Goal: Register for event/course: Sign up to attend an event or enroll in a course

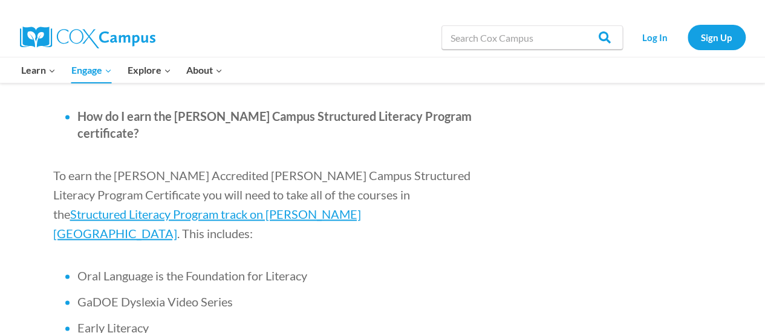
scroll to position [753, 0]
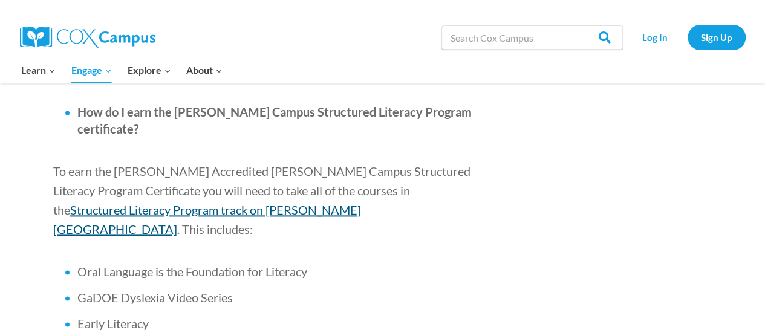
click at [361, 203] on span "Structured Literacy Program track on [PERSON_NAME][GEOGRAPHIC_DATA]" at bounding box center [207, 220] width 308 height 34
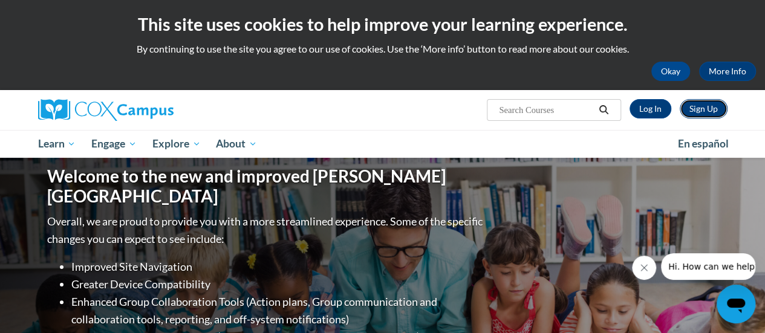
click at [700, 106] on link "Sign Up" at bounding box center [704, 108] width 48 height 19
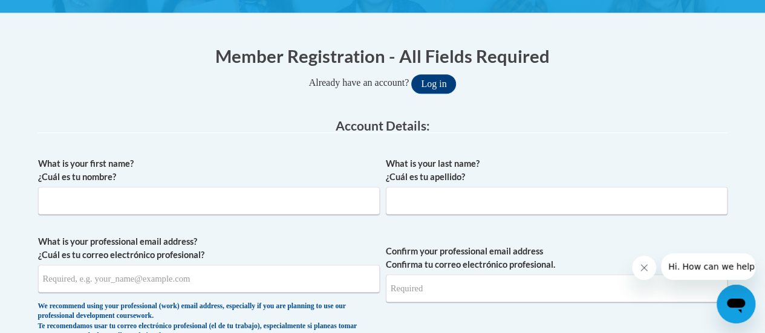
scroll to position [218, 0]
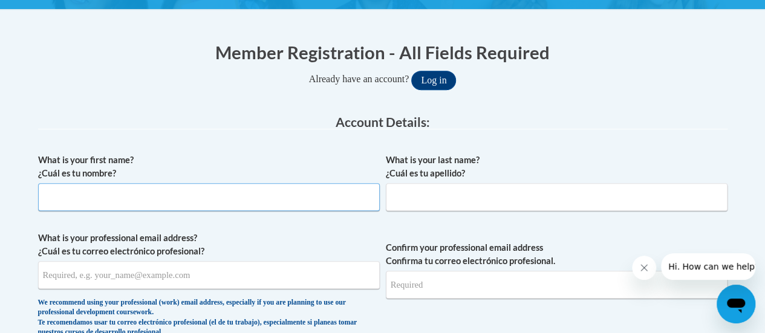
click at [201, 192] on input "What is your first name? ¿Cuál es tu nombre?" at bounding box center [209, 197] width 342 height 28
type input "Hannah"
type input "Marsden"
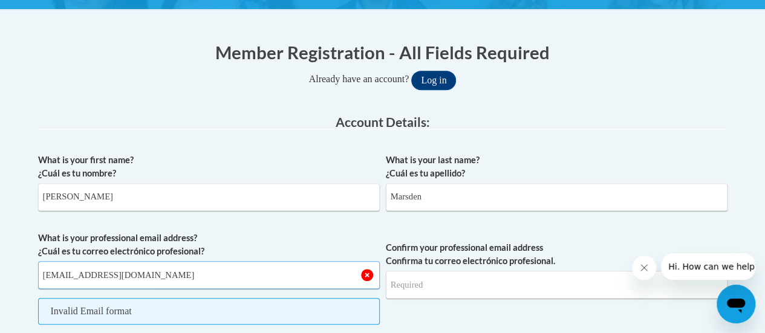
type input "hannahmarsden813@gmail.com"
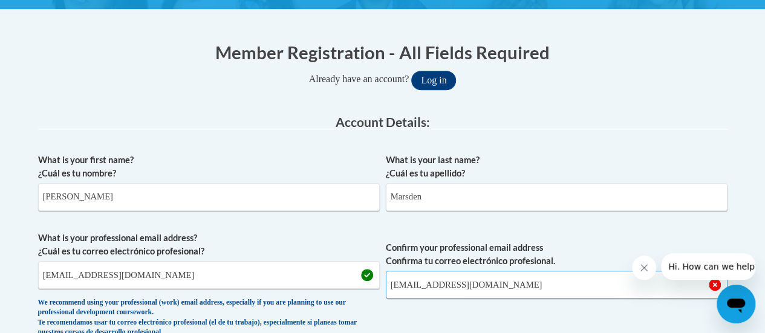
type input "hannahmarsden813@gmail.com"
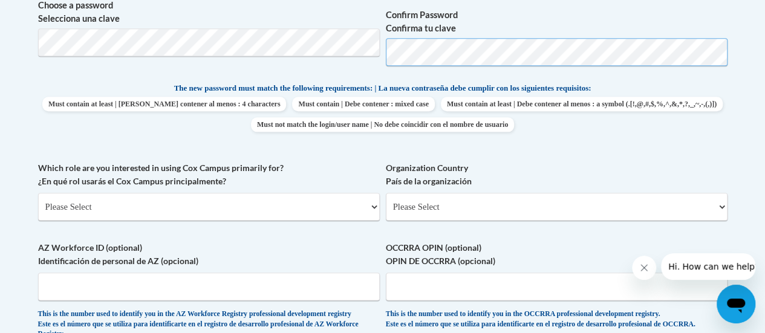
scroll to position [579, 0]
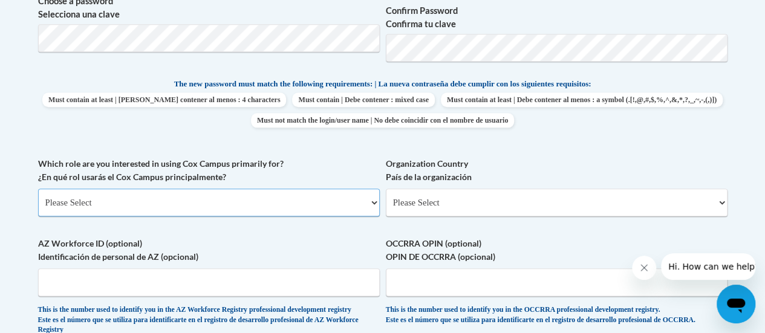
click at [340, 215] on select "Please Select College/University | Colegio/Universidad Community/Nonprofit Part…" at bounding box center [209, 203] width 342 height 28
select select "fbf2d438-af2f-41f8-98f1-81c410e29de3"
click at [38, 189] on select "Please Select College/University | Colegio/Universidad Community/Nonprofit Part…" at bounding box center [209, 203] width 342 height 28
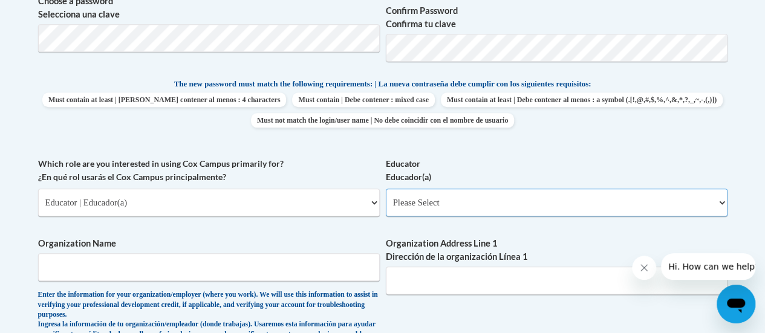
click at [434, 206] on select "Please Select Early Learning/Daycare Teacher/Family Home Care Provider | Maestr…" at bounding box center [557, 203] width 342 height 28
click at [362, 215] on select "Please Select College/University | Colegio/Universidad Community/Nonprofit Part…" at bounding box center [209, 203] width 342 height 28
click at [38, 189] on select "Please Select College/University | Colegio/Universidad Community/Nonprofit Part…" at bounding box center [209, 203] width 342 height 28
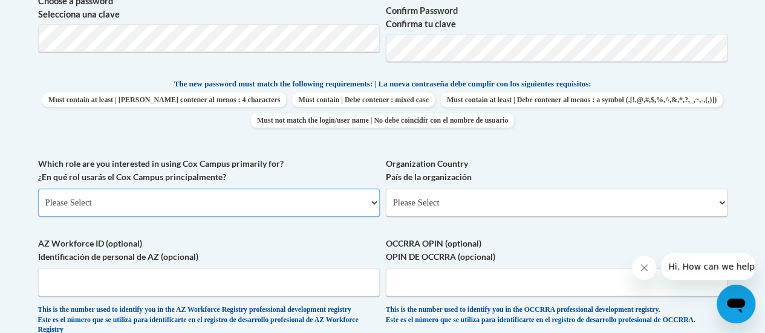
click at [346, 203] on select "Please Select College/University | Colegio/Universidad Community/Nonprofit Part…" at bounding box center [209, 203] width 342 height 28
click at [38, 189] on select "Please Select College/University | Colegio/Universidad Community/Nonprofit Part…" at bounding box center [209, 203] width 342 height 28
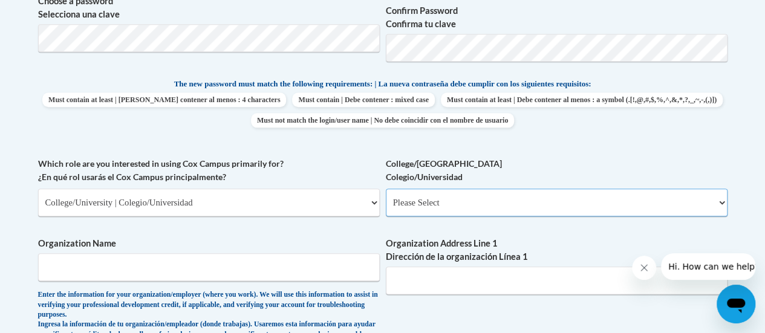
click at [417, 201] on select "Please Select College/University Staff | Empleado universitario College/Univers…" at bounding box center [557, 203] width 342 height 28
click at [370, 213] on select "Please Select College/University | Colegio/Universidad Community/Nonprofit Part…" at bounding box center [209, 203] width 342 height 28
click at [38, 189] on select "Please Select College/University | Colegio/Universidad Community/Nonprofit Part…" at bounding box center [209, 203] width 342 height 28
click at [425, 205] on select "Please Select Advocate | Defensor(a) Business/Private Company | Negocio o empre…" at bounding box center [557, 203] width 342 height 28
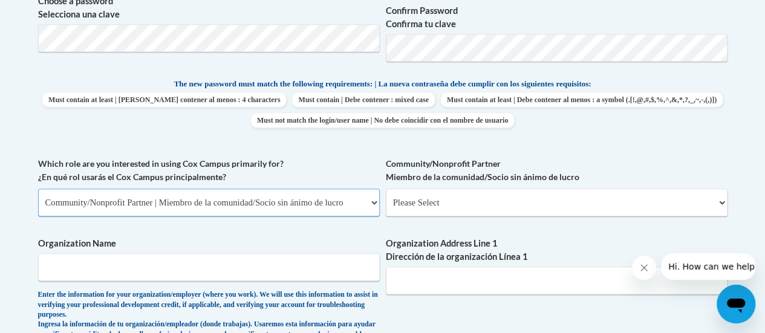
click at [345, 212] on select "Please Select College/University | Colegio/Universidad Community/Nonprofit Part…" at bounding box center [209, 203] width 342 height 28
click at [38, 189] on select "Please Select College/University | Colegio/Universidad Community/Nonprofit Part…" at bounding box center [209, 203] width 342 height 28
click at [363, 208] on select "Please Select College/University | Colegio/Universidad Community/Nonprofit Part…" at bounding box center [209, 203] width 342 height 28
click at [38, 189] on select "Please Select College/University | Colegio/Universidad Community/Nonprofit Part…" at bounding box center [209, 203] width 342 height 28
click at [354, 204] on select "Please Select College/University | Colegio/Universidad Community/Nonprofit Part…" at bounding box center [209, 203] width 342 height 28
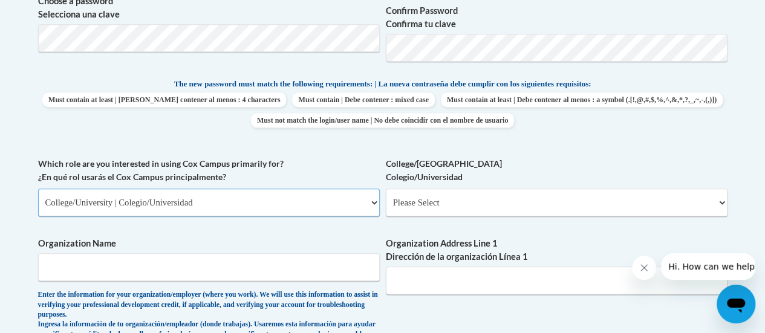
select select "fbf2d438-af2f-41f8-98f1-81c410e29de3"
click at [38, 189] on select "Please Select College/University | Colegio/Universidad Community/Nonprofit Part…" at bounding box center [209, 203] width 342 height 28
click at [410, 201] on select "Please Select Early Learning/Daycare Teacher/Family Home Care Provider | Maestr…" at bounding box center [557, 203] width 342 height 28
select select "67563ca1-16dc-4830-a7b3-94a34bed3689"
click at [386, 189] on select "Please Select Early Learning/Daycare Teacher/Family Home Care Provider | Maestr…" at bounding box center [557, 203] width 342 height 28
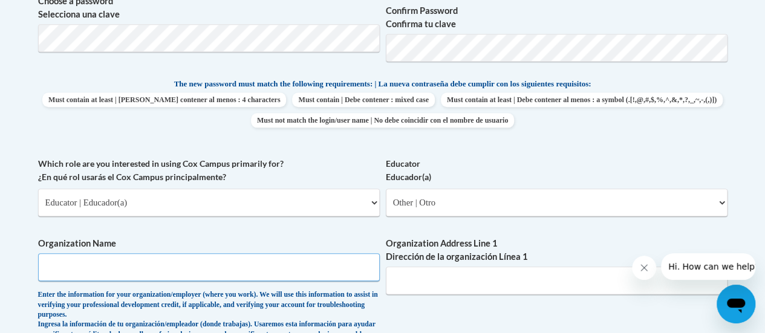
click at [311, 264] on input "Organization Name" at bounding box center [209, 267] width 342 height 28
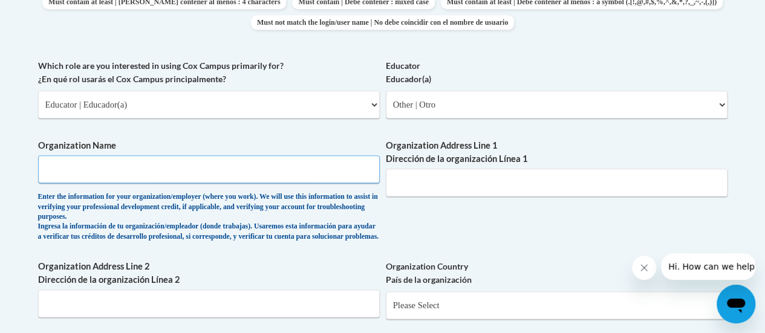
scroll to position [677, 0]
type input "N/A"
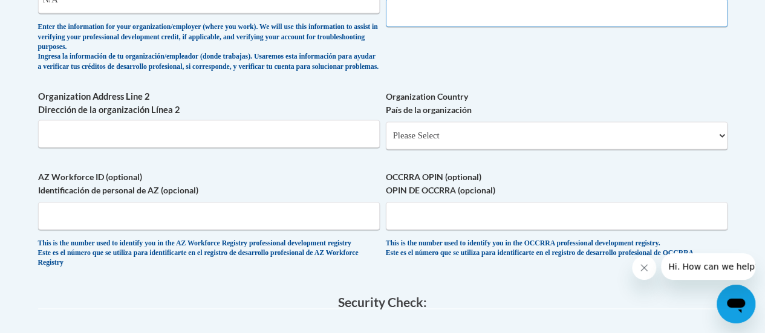
scroll to position [839, 0]
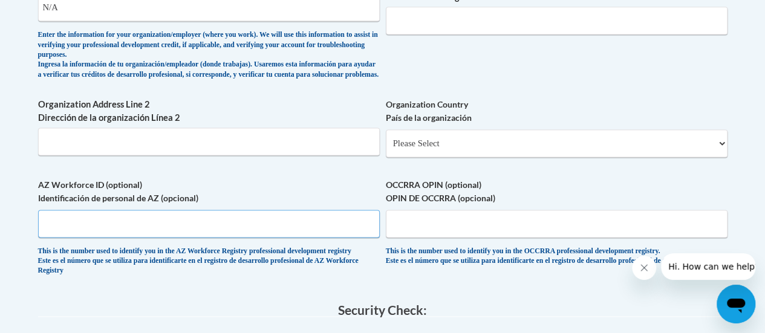
click at [354, 230] on input "AZ Workforce ID (optional) Identificación de personal de AZ (opcional)" at bounding box center [209, 224] width 342 height 28
click at [458, 267] on div "This is the number used to identify you in the OCCRRA professional development …" at bounding box center [557, 257] width 342 height 20
click at [485, 154] on select "Please Select United States | Estados Unidos Outside of the United States | Fue…" at bounding box center [557, 143] width 342 height 28
select select "2ba6c5f2-6ab4-47b5-9408-0a73ae60d186"
click at [386, 139] on select "Please Select United States | Estados Unidos Outside of the United States | Fue…" at bounding box center [557, 143] width 342 height 28
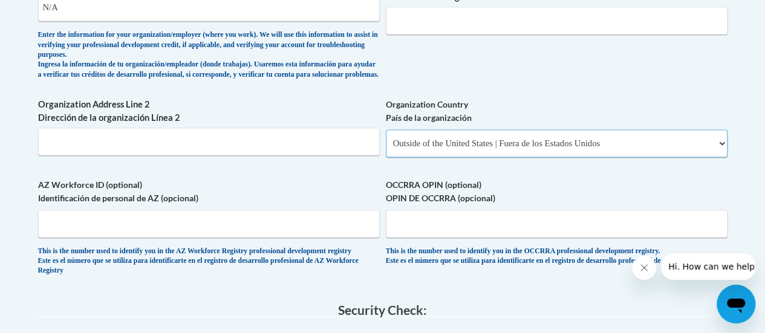
select select
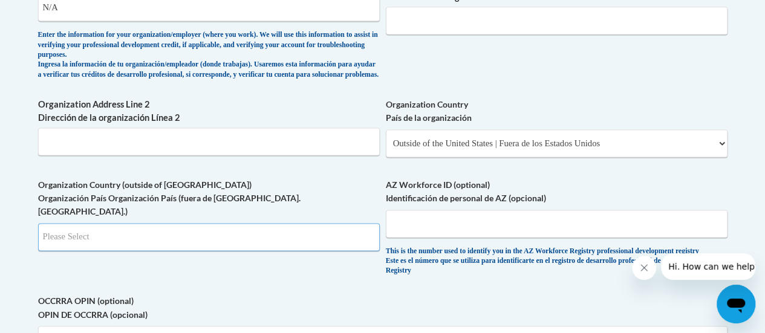
click at [354, 238] on input "Search" at bounding box center [209, 237] width 342 height 28
type input "U"
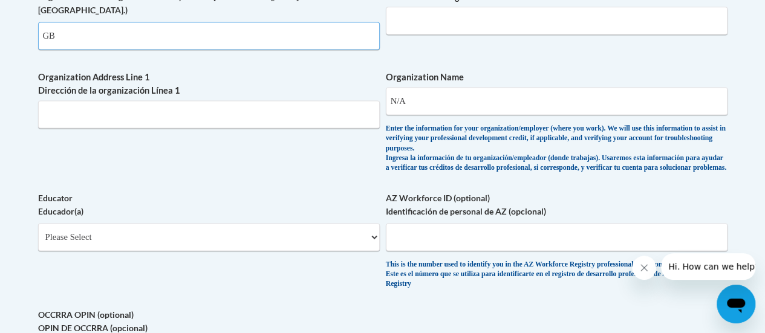
scroll to position [628, 0]
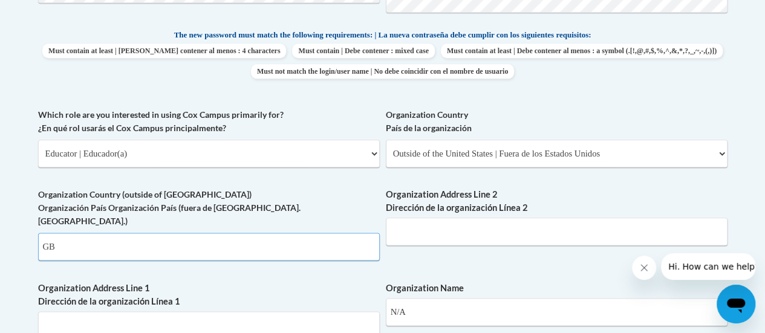
type input "GB"
click at [1, 258] on body "This site uses cookies to help improve your learning experience. By continuing …" at bounding box center [382, 269] width 765 height 1794
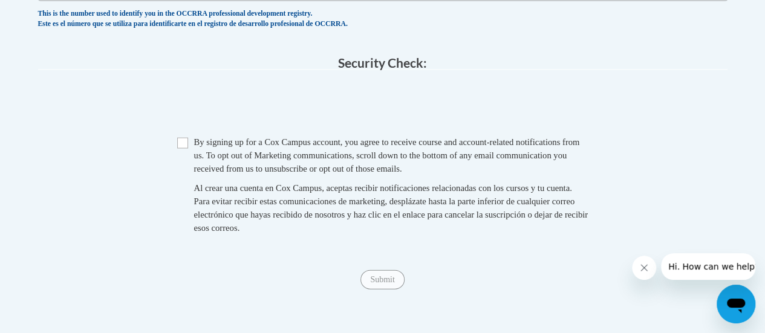
scroll to position [1207, 0]
click at [473, 166] on div "By signing up for a Cox Campus account, you agree to receive course and account…" at bounding box center [391, 154] width 394 height 40
click at [446, 156] on span "By signing up for a Cox Campus account, you agree to receive course and account…" at bounding box center [387, 154] width 386 height 36
click at [182, 143] on input "Checkbox" at bounding box center [182, 142] width 11 height 11
checkbox input "true"
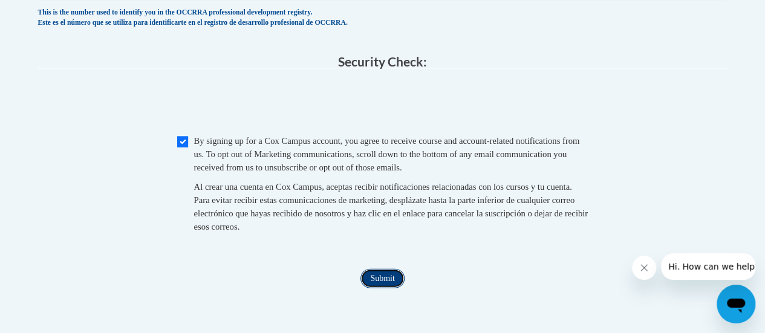
click at [377, 288] on input "Submit" at bounding box center [382, 278] width 44 height 19
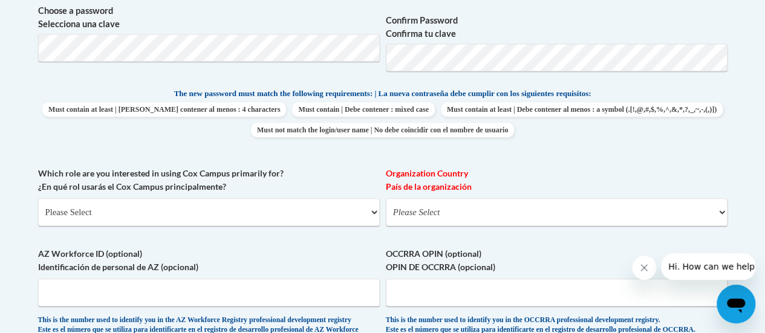
scroll to position [518, 0]
click at [630, 209] on select "Please Select United States | Estados Unidos Outside of the United States | Fue…" at bounding box center [557, 212] width 342 height 28
select select "2ba6c5f2-6ab4-47b5-9408-0a73ae60d186"
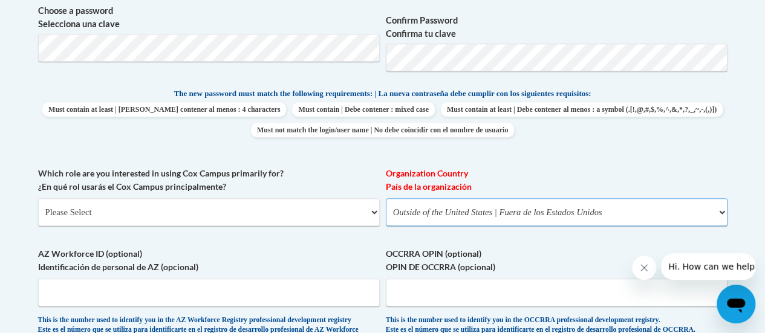
click at [386, 198] on select "Please Select United States | Estados Unidos Outside of the United States | Fue…" at bounding box center [557, 212] width 342 height 28
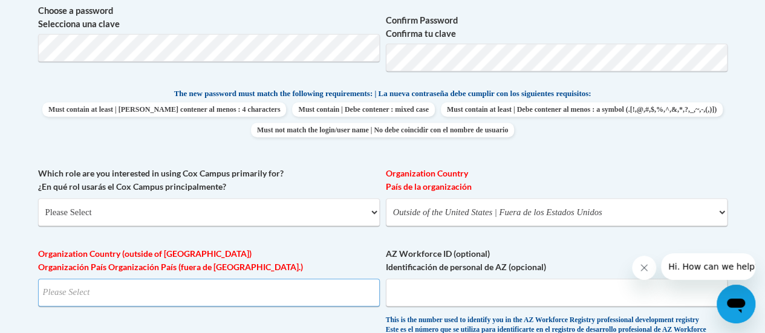
click at [331, 292] on input "Search" at bounding box center [209, 293] width 342 height 28
click at [362, 295] on input "GB" at bounding box center [209, 293] width 342 height 28
type input "GB"
click at [130, 267] on label "Organization Country (outside of US) Organización País Organización País (fuera…" at bounding box center [209, 260] width 342 height 27
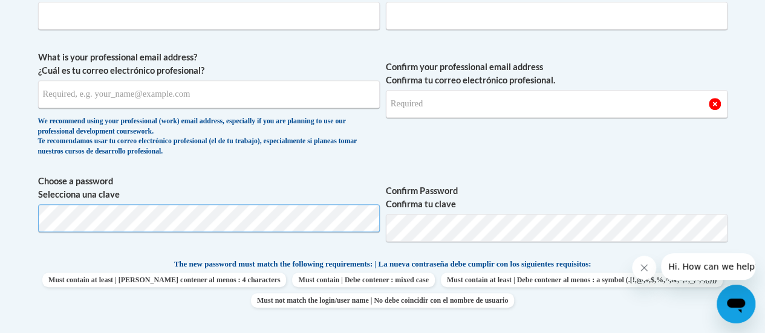
scroll to position [347, 0]
click at [500, 99] on input "Confirm your professional email address Confirma tu correo electrónico profesio…" at bounding box center [557, 104] width 342 height 28
drag, startPoint x: 541, startPoint y: 97, endPoint x: 362, endPoint y: 94, distance: 179.0
click at [362, 94] on span "What is your professional email address? ¿Cuál es tu correo electrónico profesi…" at bounding box center [382, 107] width 689 height 112
type input "hannahmarsden813@gmail.com"
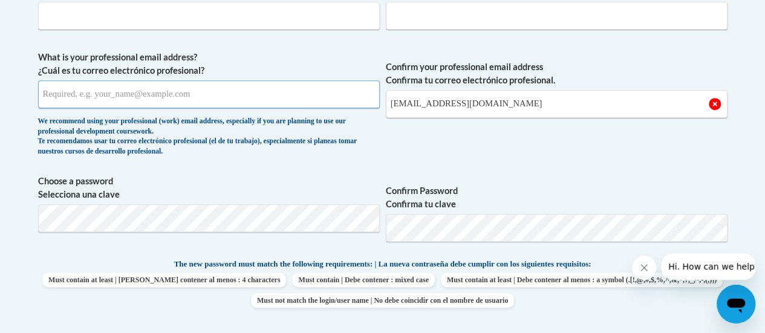
click at [275, 89] on input "What is your professional email address? ¿Cuál es tu correo electrónico profesi…" at bounding box center [209, 94] width 342 height 28
paste input "hannahmarsden813@gmail.com"
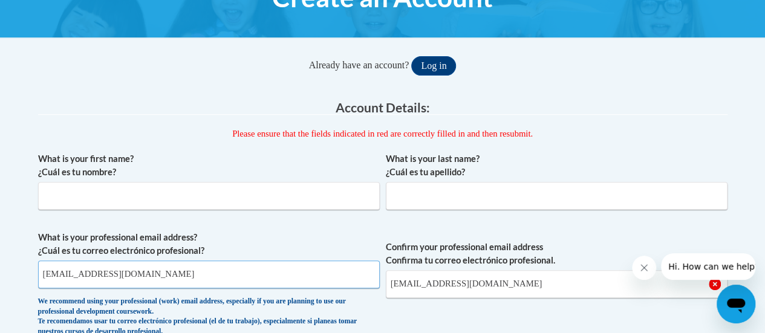
scroll to position [163, 0]
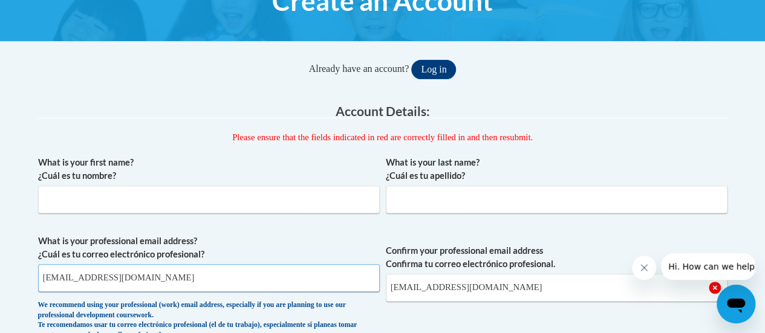
type input "hannahmarsden813@gmail.com"
click at [337, 201] on input "What is your first name? ¿Cuál es tu nombre?" at bounding box center [209, 200] width 342 height 28
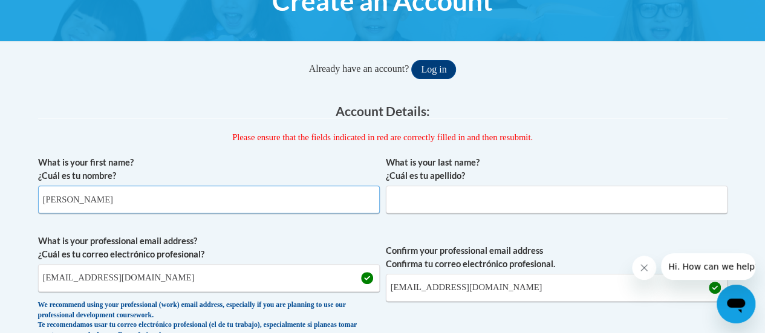
type input "Hannah"
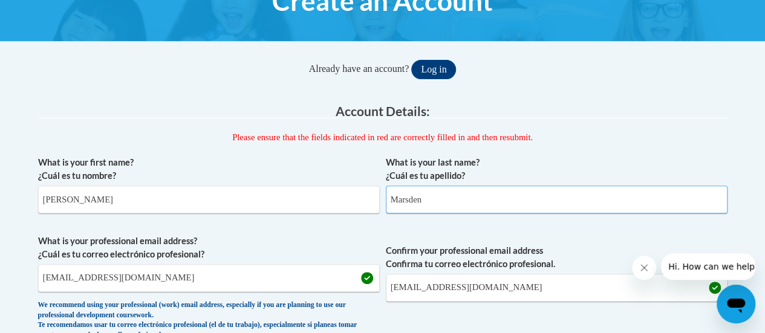
type input "Marsden"
click at [539, 219] on div "What is your last name? ¿Cuál es tu apellido? Marsden" at bounding box center [557, 189] width 342 height 67
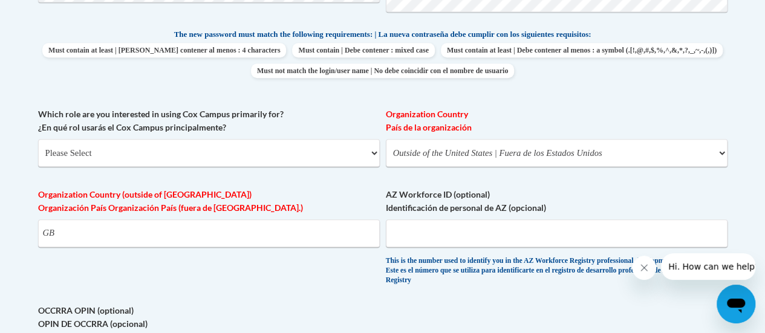
scroll to position [585, 0]
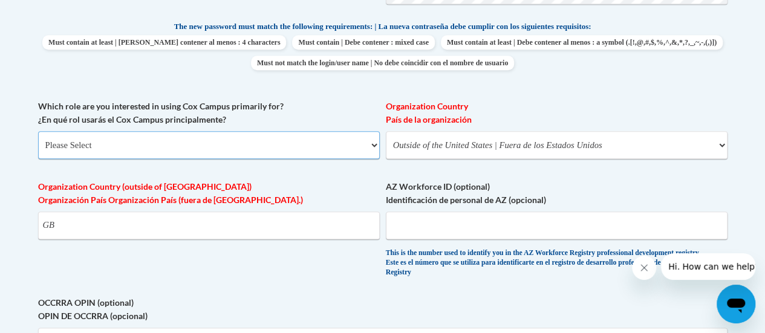
click at [258, 149] on select "Please Select College/University | Colegio/Universidad Community/Nonprofit Part…" at bounding box center [209, 145] width 342 height 28
select select "fbf2d438-af2f-41f8-98f1-81c410e29de3"
click at [38, 131] on select "Please Select College/University | Colegio/Universidad Community/Nonprofit Part…" at bounding box center [209, 145] width 342 height 28
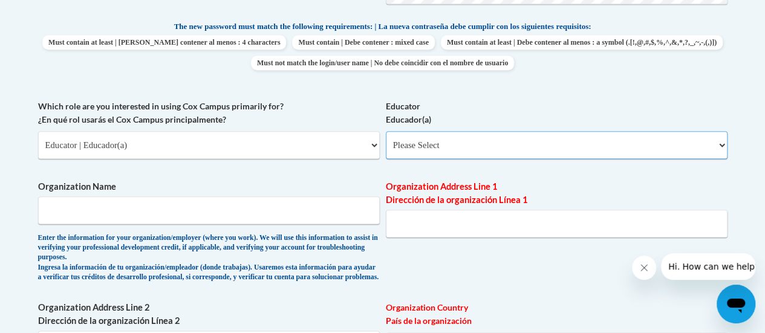
click at [438, 141] on select "Please Select Early Learning/Daycare Teacher/Family Home Care Provider | Maestr…" at bounding box center [557, 145] width 342 height 28
select select "67563ca1-16dc-4830-a7b3-94a34bed3689"
click at [386, 131] on select "Please Select Early Learning/Daycare Teacher/Family Home Care Provider | Maestr…" at bounding box center [557, 145] width 342 height 28
click at [350, 198] on input "Organization Name" at bounding box center [209, 211] width 342 height 28
type input "n"
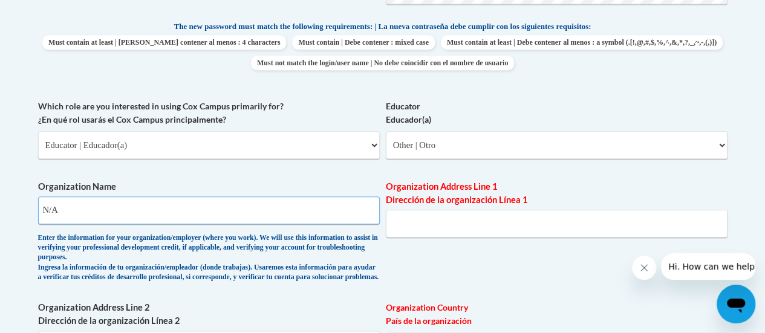
type input "N/A"
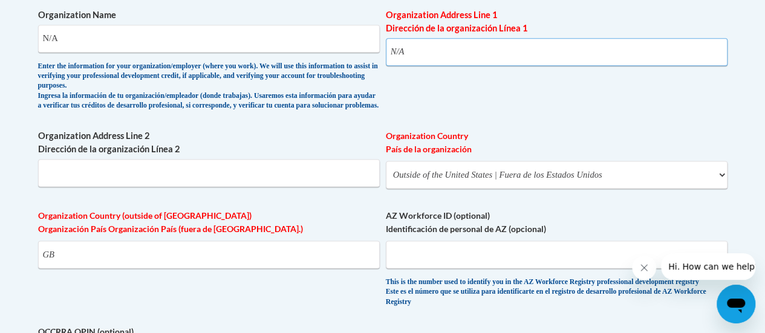
scroll to position [761, 0]
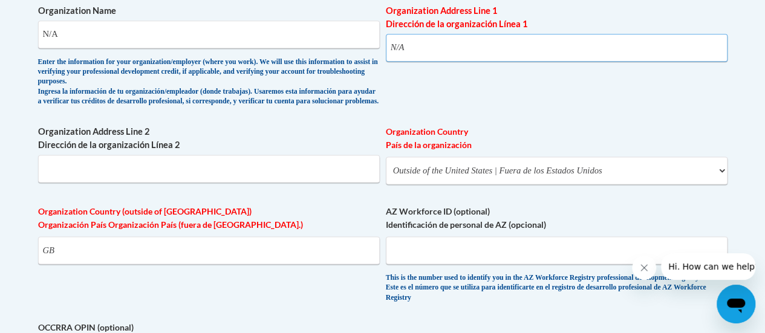
type input "N/A"
click at [368, 264] on input "GB" at bounding box center [209, 250] width 342 height 28
click at [405, 303] on div "This is the number used to identify you in the AZ Workforce Registry profession…" at bounding box center [557, 288] width 342 height 30
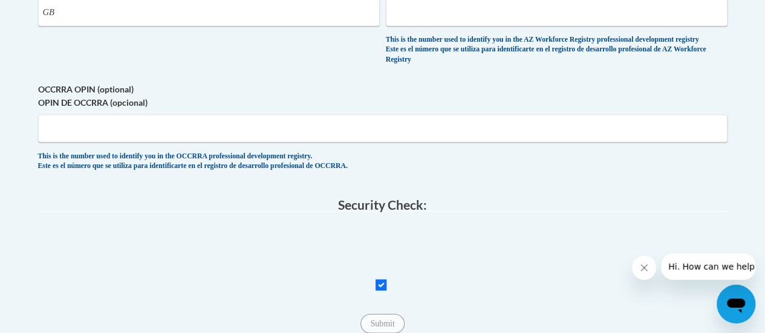
scroll to position [1027, 0]
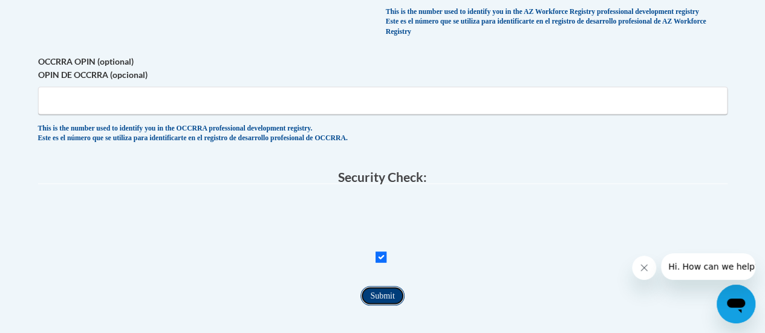
click at [388, 305] on input "Submit" at bounding box center [382, 295] width 44 height 19
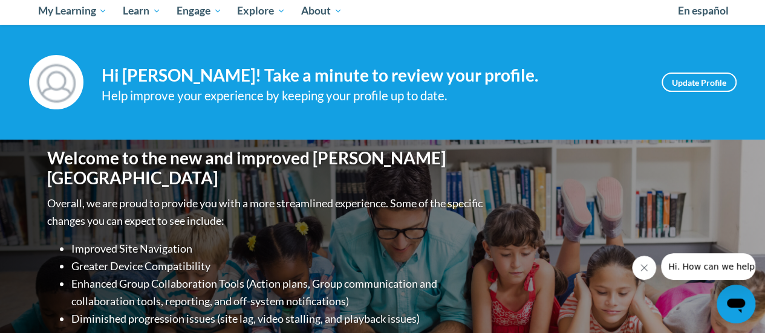
scroll to position [134, 0]
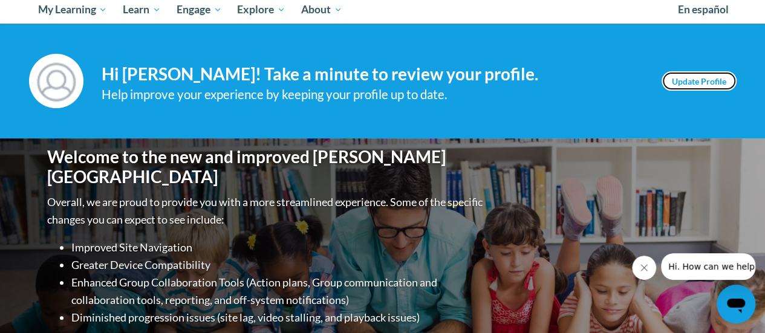
click at [674, 79] on link "Update Profile" at bounding box center [699, 80] width 75 height 19
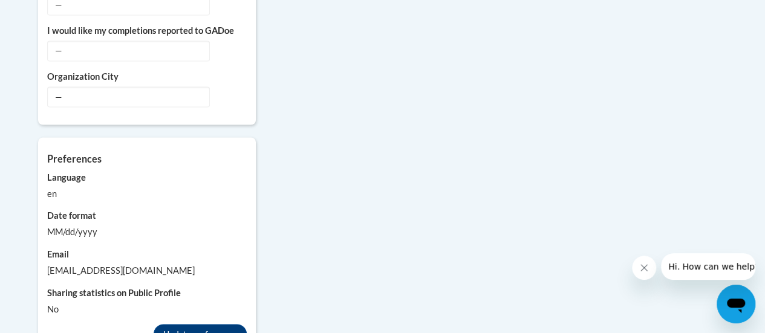
scroll to position [1064, 0]
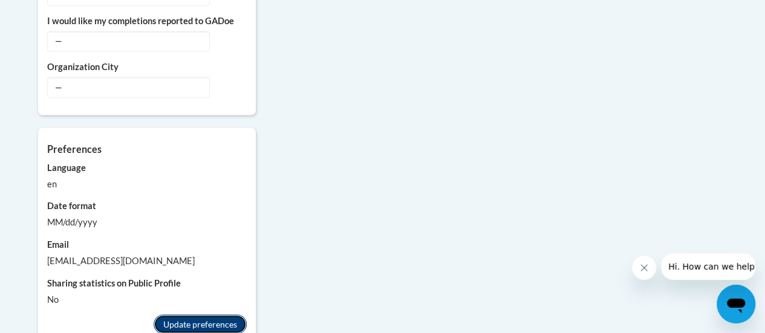
click at [210, 314] on button "Update preferences" at bounding box center [200, 323] width 93 height 19
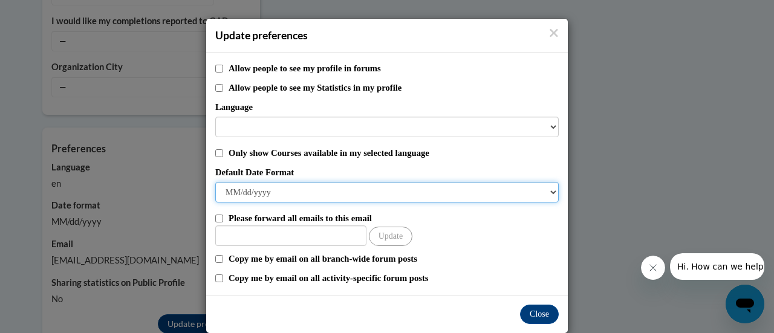
click at [265, 192] on select "M/d/yyyy M/d/yy MM/dd/yy MM/dd/yyyy yy/MM/dd yyyy-MM-dd dd-MMM-yyyy dd/MM/yyyy …" at bounding box center [386, 192] width 343 height 21
select select "dd/MM/yyyy"
click at [215, 182] on select "M/d/yyyy M/d/yy MM/dd/yy MM/dd/yyyy yy/MM/dd yyyy-MM-dd dd-MMM-yyyy dd/MM/yyyy …" at bounding box center [386, 192] width 343 height 21
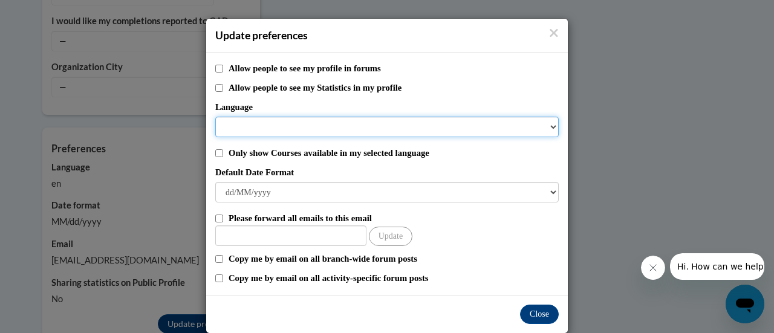
click at [307, 124] on select "Language" at bounding box center [386, 127] width 343 height 21
click at [307, 128] on select "Language" at bounding box center [386, 127] width 343 height 21
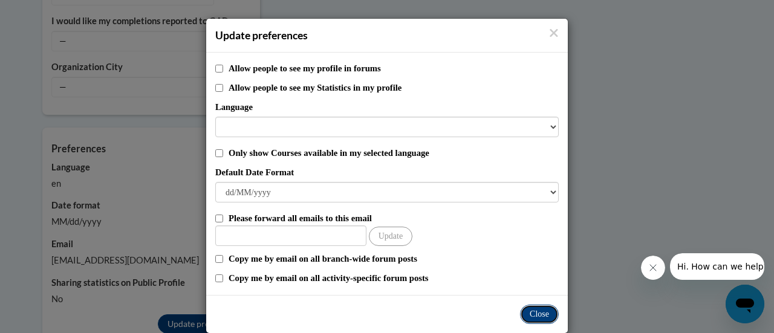
click at [548, 314] on button "Close" at bounding box center [539, 314] width 39 height 19
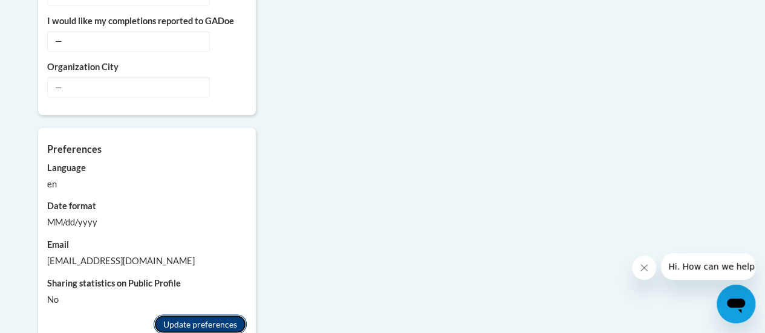
click at [215, 314] on button "Update preferences" at bounding box center [200, 323] width 93 height 19
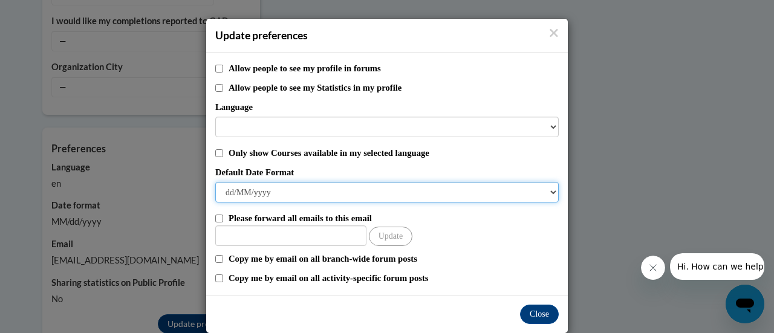
click at [264, 190] on select "M/d/yyyy M/d/yy MM/dd/yy MM/dd/yyyy yy/MM/dd yyyy-MM-dd dd-MMM-yyyy dd/MM/yyyy …" at bounding box center [386, 192] width 343 height 21
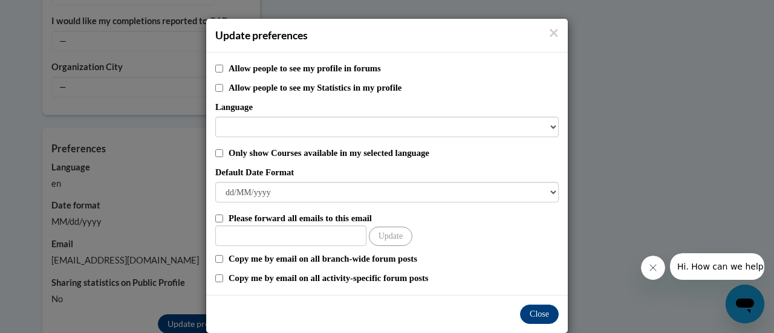
click at [239, 300] on div "Close" at bounding box center [387, 314] width 362 height 38
click at [262, 87] on label "Allow people to see my Statistics in my profile" at bounding box center [394, 87] width 330 height 13
click at [223, 87] on input "Allow people to see my Statistics in my profile" at bounding box center [219, 88] width 8 height 8
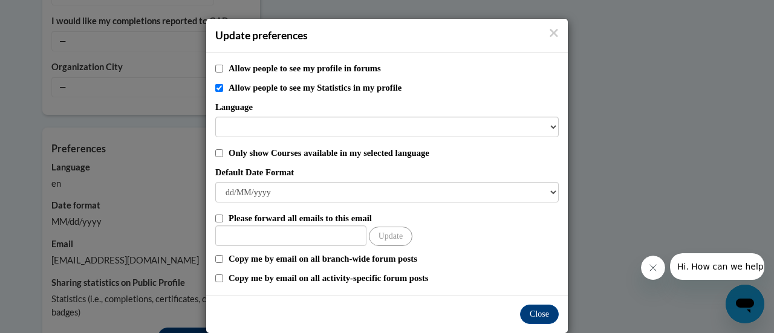
click at [262, 87] on label "Allow people to see my Statistics in my profile" at bounding box center [394, 87] width 330 height 13
click at [223, 87] on input "Allow people to see my Statistics in my profile" at bounding box center [219, 88] width 8 height 8
checkbox input "false"
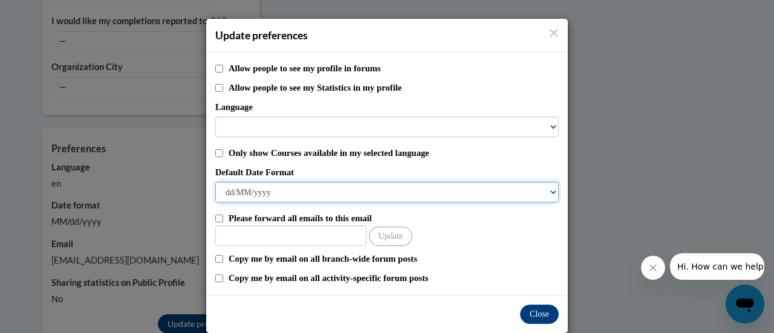
click at [255, 196] on select "M/d/yyyy M/d/yy MM/dd/yy MM/dd/yyyy yy/MM/dd yyyy-MM-dd dd-MMM-yyyy dd/MM/yyyy …" at bounding box center [386, 192] width 343 height 21
click at [215, 182] on select "M/d/yyyy M/d/yy MM/dd/yy MM/dd/yyyy yy/MM/dd yyyy-MM-dd dd-MMM-yyyy dd/MM/yyyy …" at bounding box center [386, 192] width 343 height 21
click at [268, 187] on select "M/d/yyyy M/d/yy MM/dd/yy MM/dd/yyyy yy/MM/dd yyyy-MM-dd dd-MMM-yyyy dd/MM/yyyy …" at bounding box center [386, 192] width 343 height 21
select select "dd-MMM-yyyy"
click at [215, 182] on select "M/d/yyyy M/d/yy MM/dd/yy MM/dd/yyyy yy/MM/dd yyyy-MM-dd dd-MMM-yyyy dd/MM/yyyy …" at bounding box center [386, 192] width 343 height 21
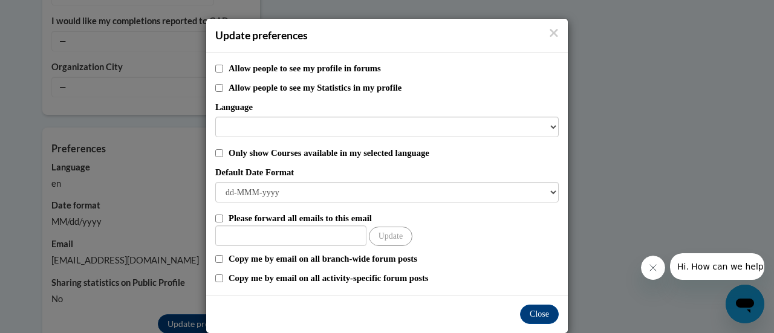
click at [469, 221] on label "Please forward all emails to this email" at bounding box center [394, 218] width 330 height 13
click at [223, 221] on input "Please forward all emails to this email" at bounding box center [219, 219] width 8 height 8
click at [468, 226] on div "Please forward all emails to this email Update" at bounding box center [386, 229] width 343 height 34
click at [379, 223] on label "Please forward all emails to this email" at bounding box center [394, 218] width 330 height 13
click at [223, 223] on input "Please forward all emails to this email" at bounding box center [219, 219] width 8 height 8
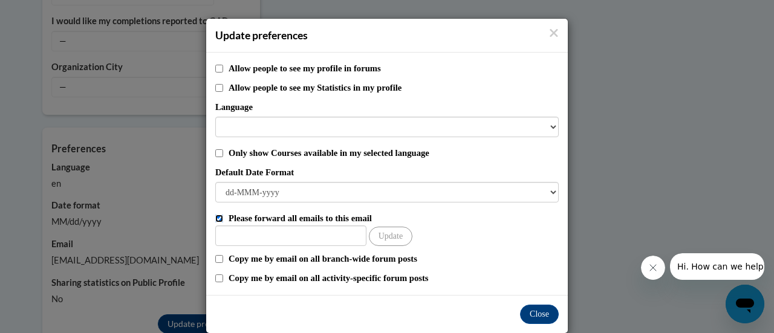
checkbox input "false"
click at [531, 320] on button "Close" at bounding box center [539, 314] width 39 height 19
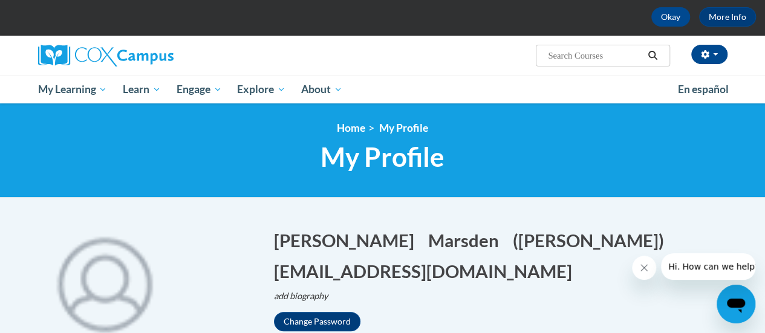
scroll to position [24, 0]
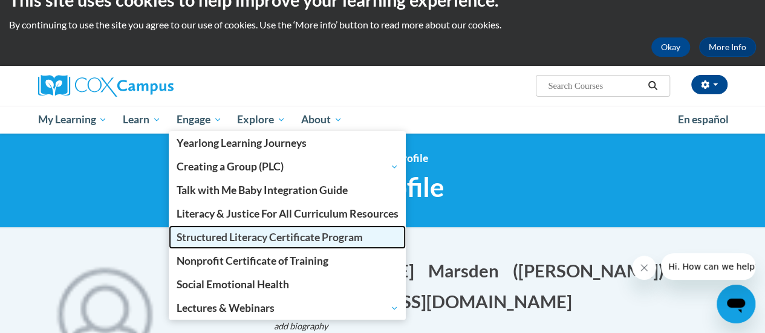
click at [224, 239] on span "Structured Literacy Certificate Program" at bounding box center [270, 237] width 186 height 13
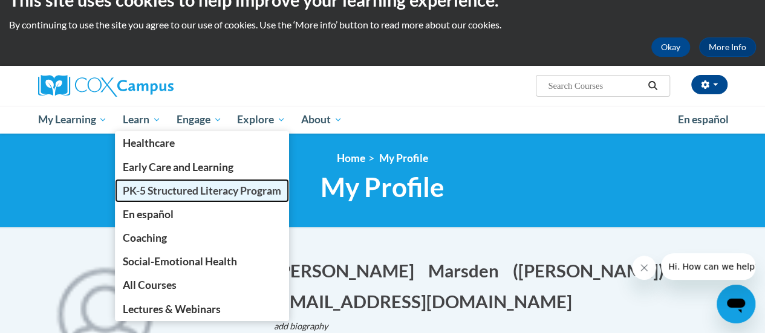
click at [166, 195] on span "PK-5 Structured Literacy Program" at bounding box center [202, 190] width 158 height 13
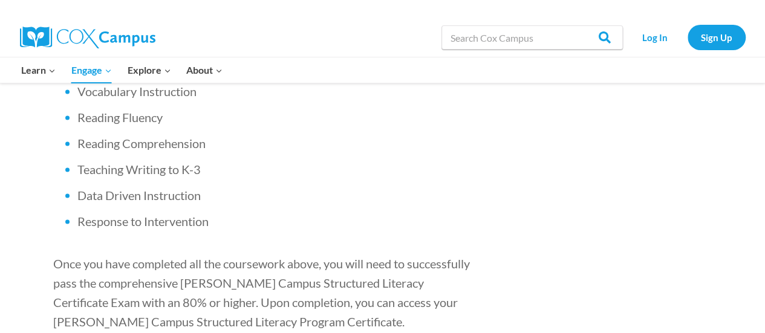
scroll to position [1089, 0]
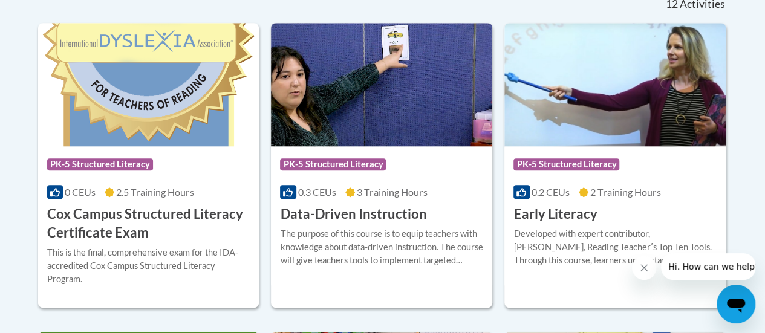
scroll to position [529, 0]
click at [642, 268] on icon "Close message from company" at bounding box center [644, 268] width 10 height 10
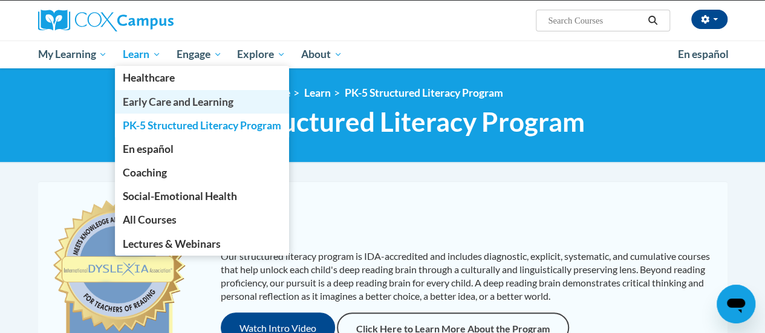
scroll to position [91, 0]
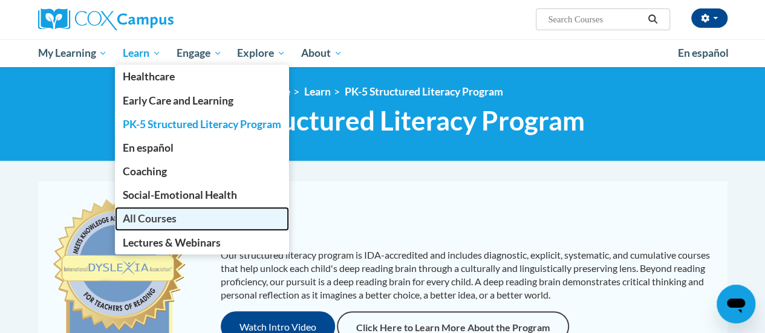
click at [237, 215] on link "All Courses" at bounding box center [202, 219] width 174 height 24
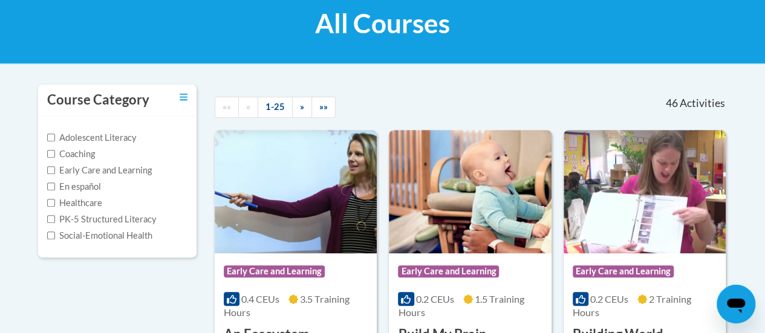
scroll to position [186, 0]
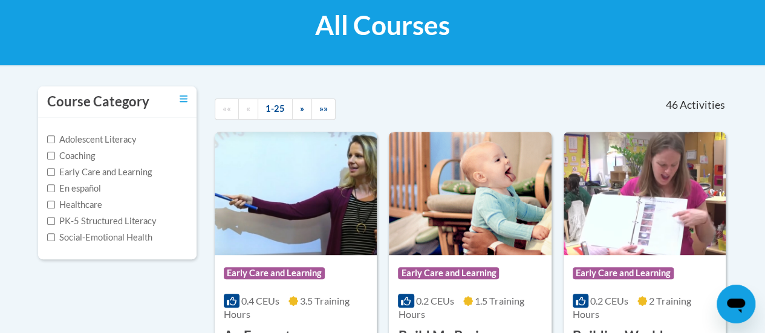
click at [67, 138] on label "Adolescent Literacy" at bounding box center [91, 139] width 89 height 13
click at [55, 138] on input "Adolescent Literacy" at bounding box center [51, 139] width 8 height 8
checkbox input "true"
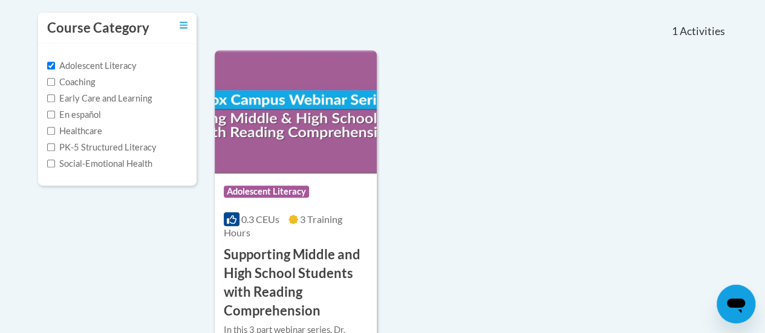
scroll to position [264, 0]
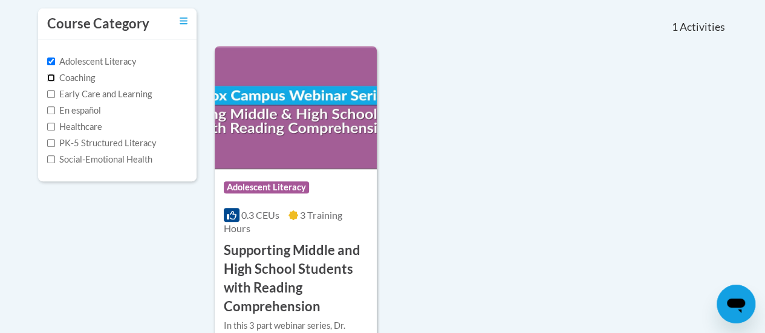
click at [49, 78] on input "Coaching" at bounding box center [51, 78] width 8 height 8
checkbox input "true"
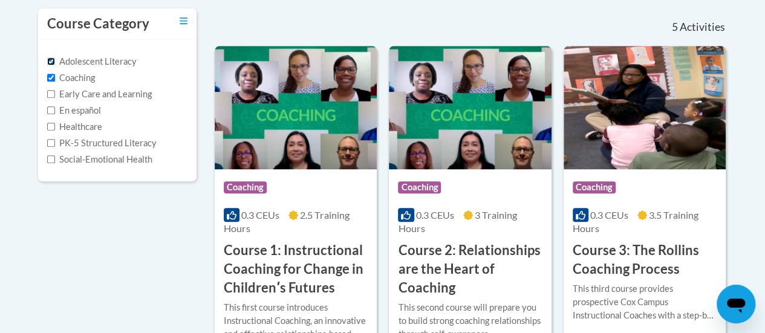
click at [50, 57] on input "Adolescent Literacy" at bounding box center [51, 61] width 8 height 8
checkbox input "false"
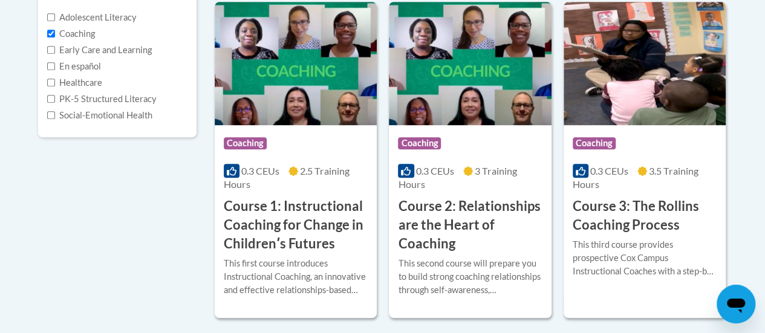
scroll to position [307, 0]
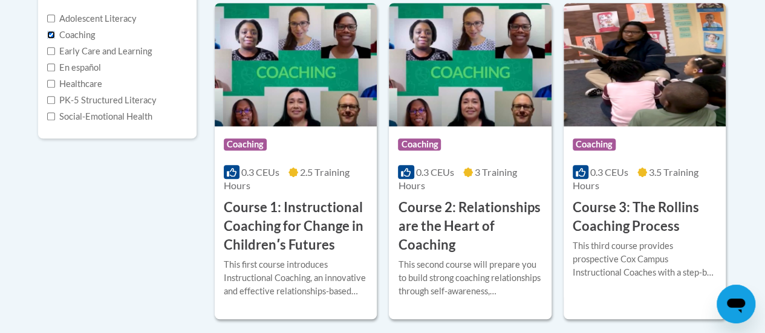
click at [49, 34] on input "Coaching" at bounding box center [51, 35] width 8 height 8
checkbox input "false"
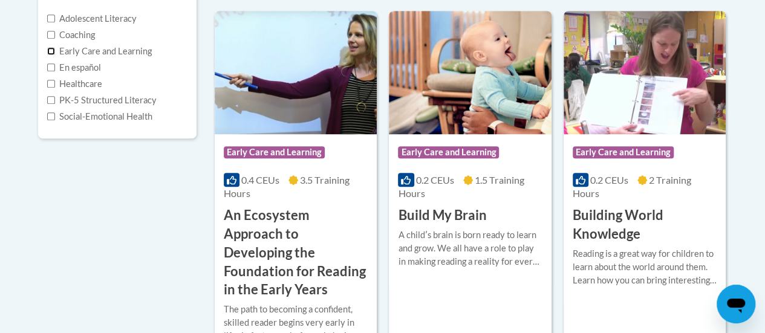
click at [50, 51] on input "Early Care and Learning" at bounding box center [51, 51] width 8 height 8
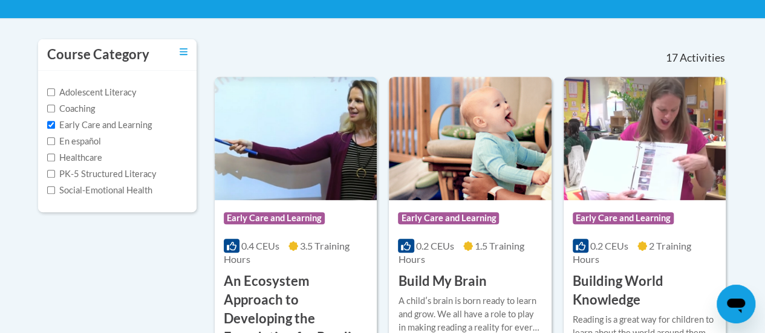
scroll to position [209, 0]
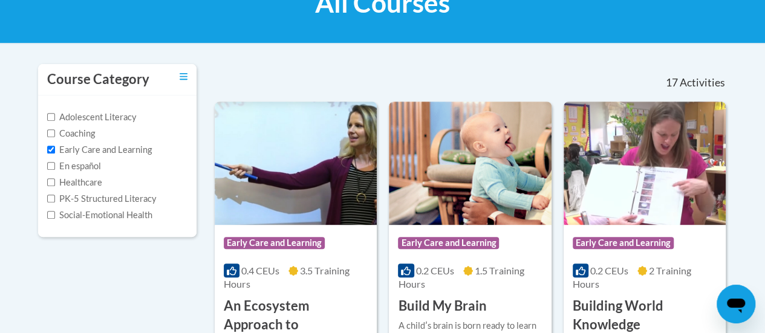
click at [127, 149] on label "Early Care and Learning" at bounding box center [99, 149] width 105 height 13
click at [55, 149] on input "Early Care and Learning" at bounding box center [51, 150] width 8 height 8
checkbox input "false"
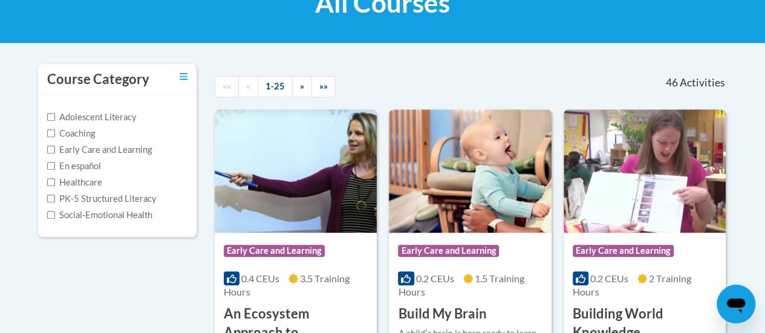
click at [93, 216] on label "Social-Emotional Health" at bounding box center [99, 215] width 105 height 13
click at [55, 216] on input "Social-Emotional Health" at bounding box center [51, 215] width 8 height 8
checkbox input "true"
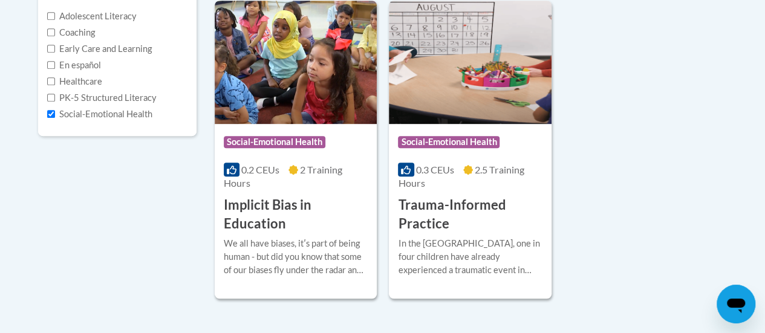
scroll to position [311, 0]
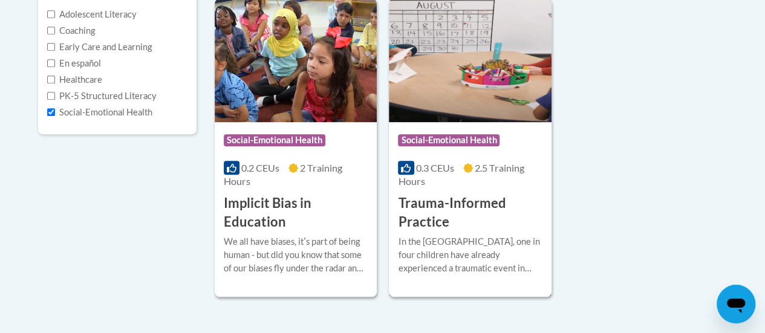
click at [477, 204] on h3 "Trauma-Informed Practice" at bounding box center [470, 212] width 144 height 37
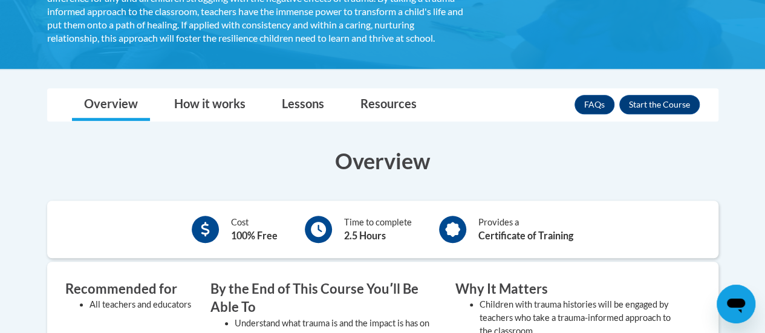
scroll to position [325, 0]
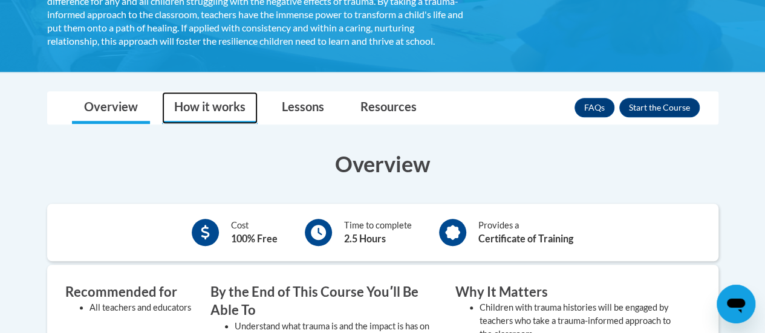
click at [237, 124] on link "How it works" at bounding box center [210, 108] width 96 height 32
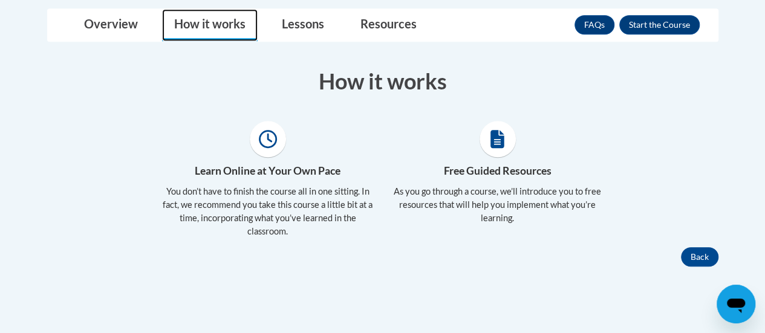
scroll to position [417, 0]
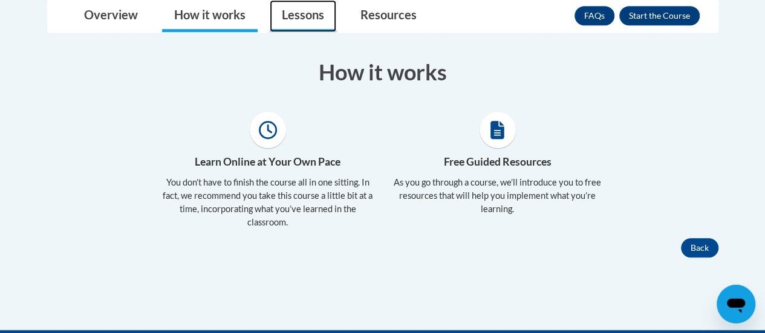
click at [301, 31] on link "Lessons" at bounding box center [303, 16] width 67 height 32
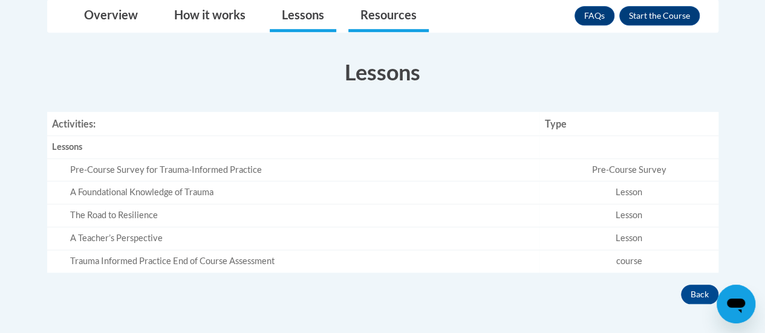
click at [390, 28] on link "Resources" at bounding box center [388, 16] width 80 height 32
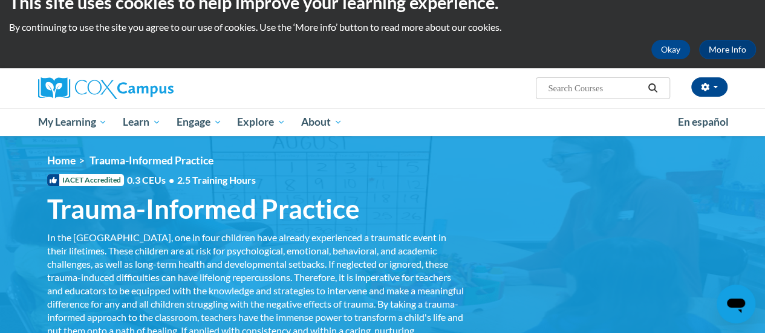
scroll to position [30, 0]
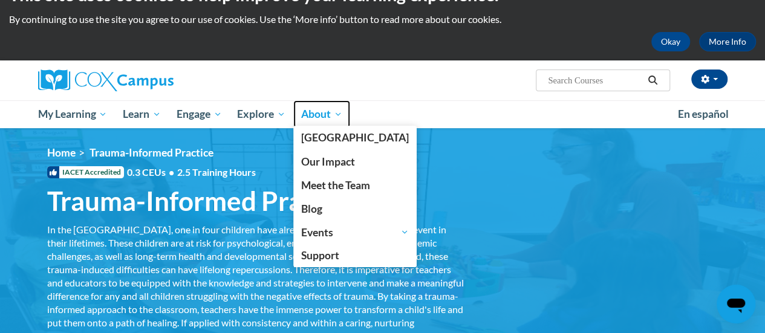
click at [342, 114] on span "About" at bounding box center [321, 114] width 41 height 15
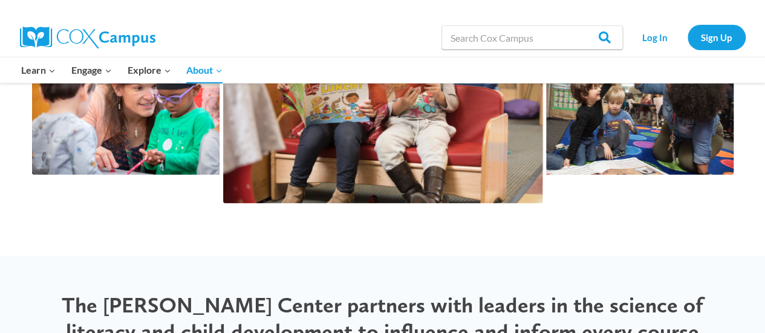
scroll to position [2224, 0]
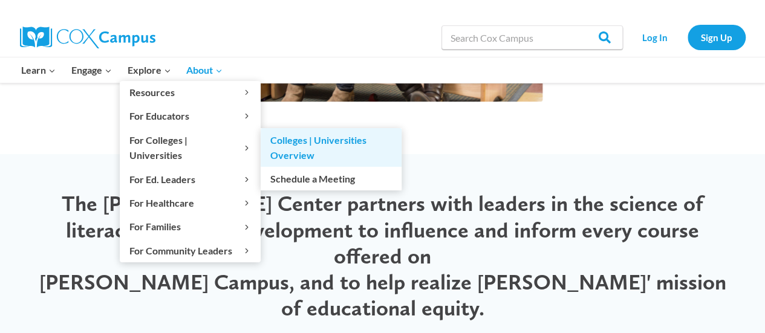
click at [268, 140] on link "Colleges | Universities Overview" at bounding box center [331, 147] width 141 height 39
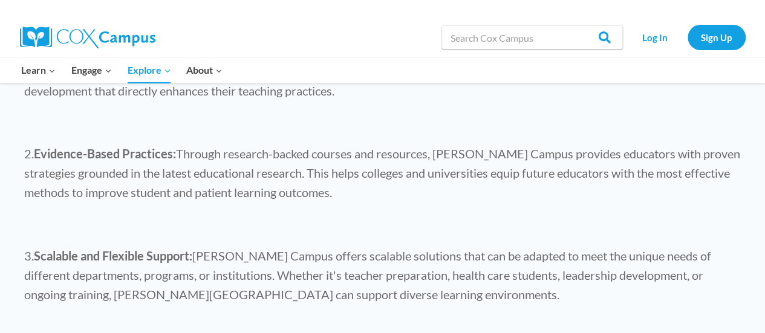
scroll to position [943, 0]
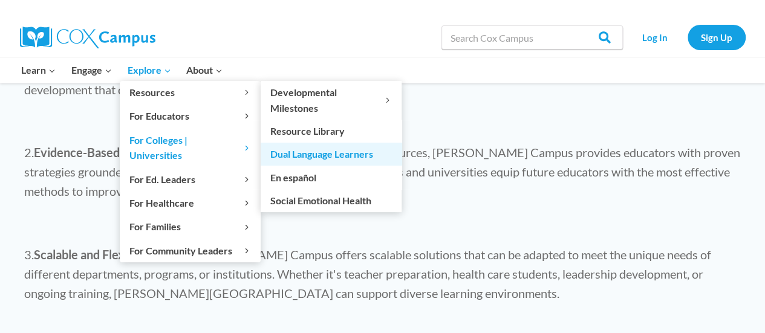
click at [293, 149] on link "Dual Language Learners" at bounding box center [331, 154] width 141 height 23
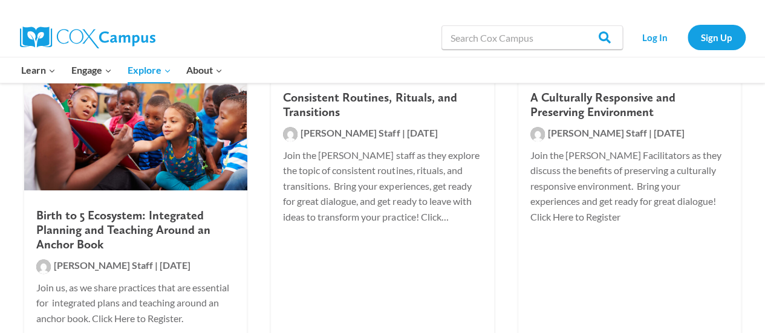
scroll to position [600, 0]
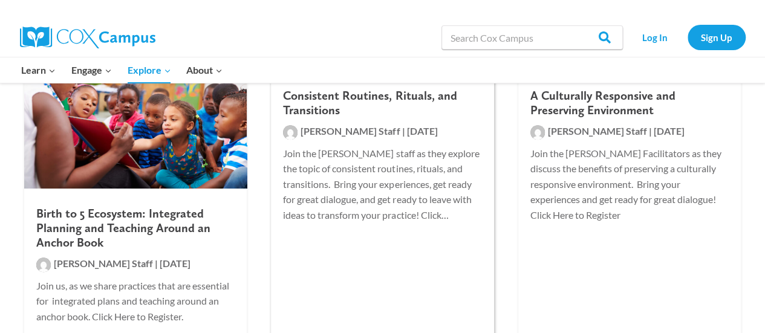
click at [421, 99] on h2 "Consistent Routines, Rituals, and Transitions" at bounding box center [382, 102] width 198 height 29
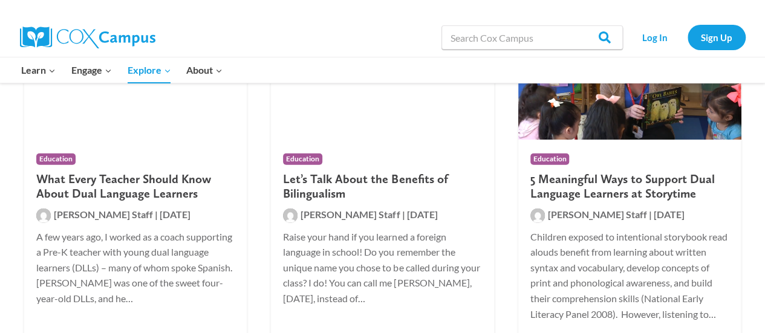
scroll to position [1378, 0]
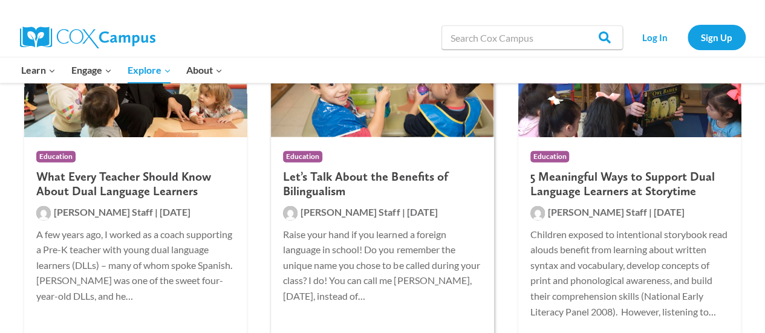
click at [417, 177] on h2 "Let’s Talk About the Benefits of Bilingualism" at bounding box center [382, 183] width 198 height 29
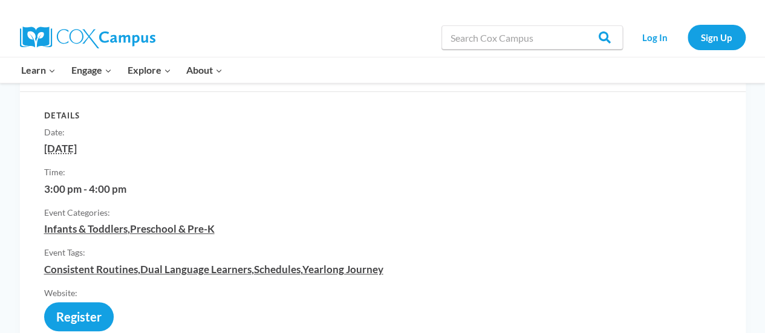
click at [321, 224] on dd "Infants & Toddlers , Preschool & Pre-K" at bounding box center [375, 229] width 663 height 15
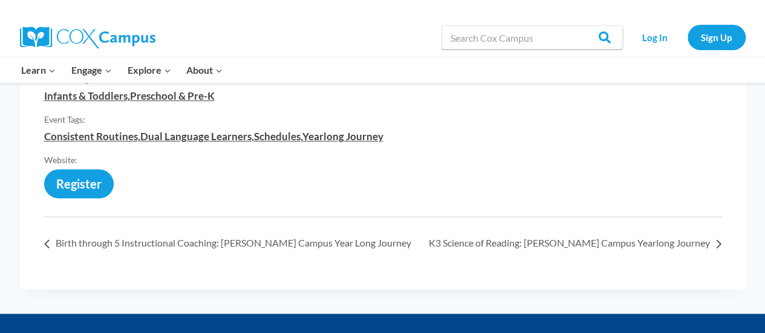
scroll to position [454, 0]
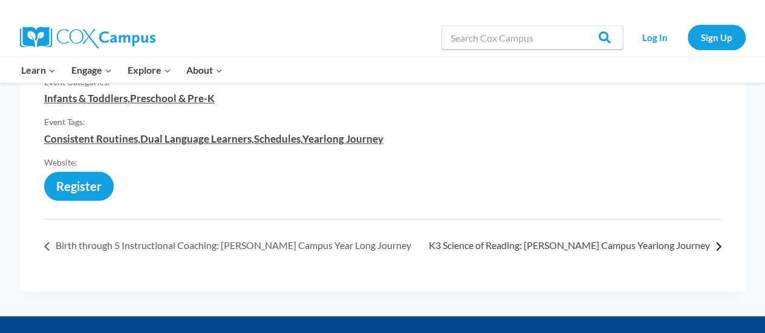
click at [700, 245] on link "K3 Science of Reading: [PERSON_NAME] Campus Yearlong Journey »" at bounding box center [571, 244] width 299 height 11
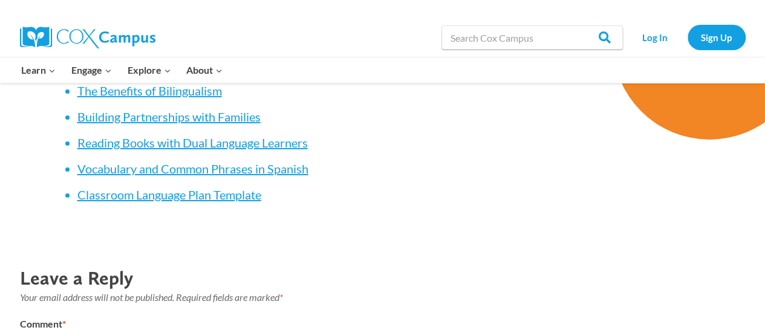
scroll to position [2010, 0]
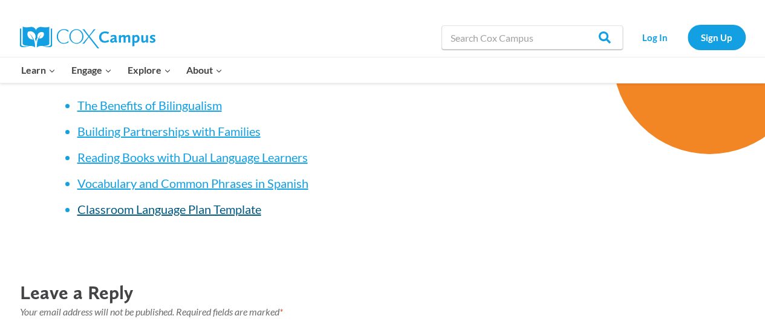
click at [242, 202] on span "Classroom Language Plan Template" at bounding box center [169, 209] width 184 height 15
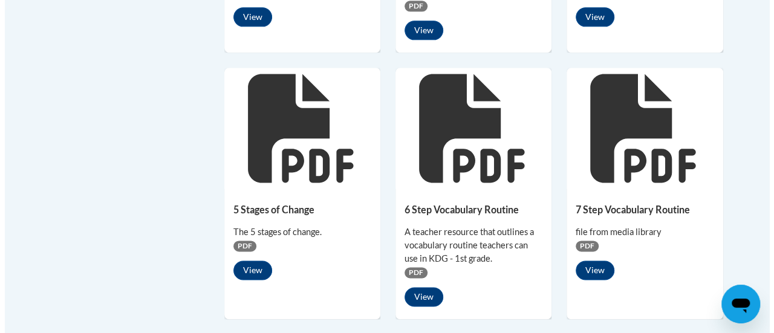
scroll to position [793, 0]
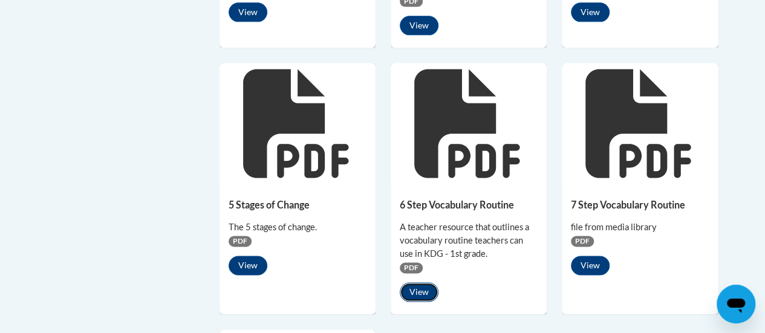
click at [429, 289] on button "View" at bounding box center [419, 291] width 39 height 19
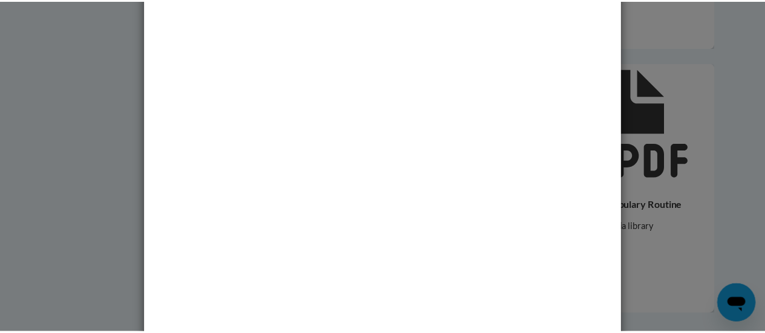
scroll to position [48, 0]
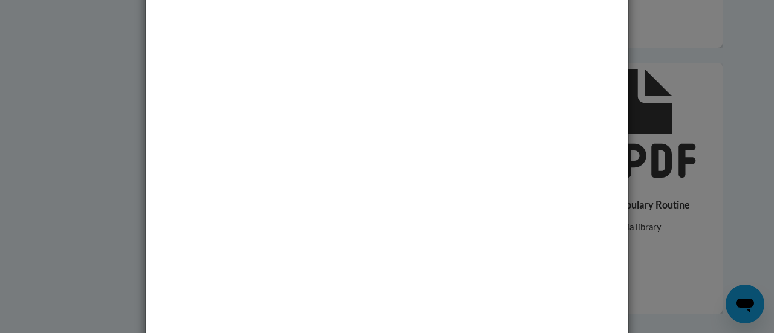
click at [689, 207] on div "Media - 6 Step Vocabulary Routine" at bounding box center [387, 166] width 774 height 333
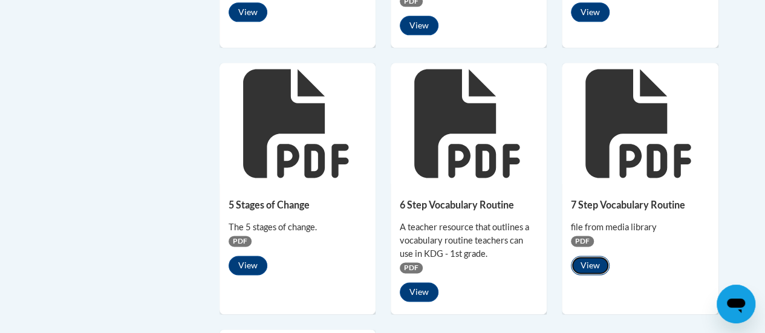
click at [586, 271] on button "View" at bounding box center [590, 265] width 39 height 19
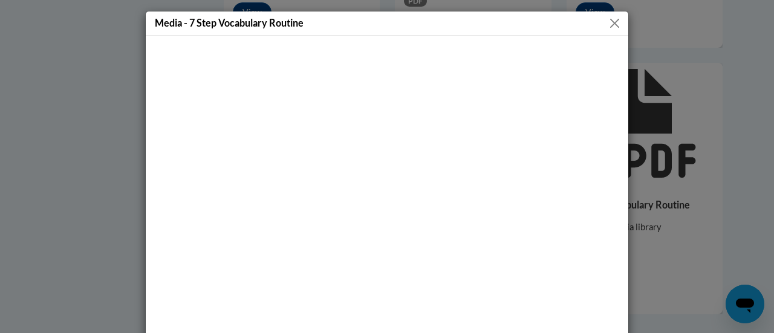
click at [99, 202] on div "Media - 7 Step Vocabulary Routine" at bounding box center [387, 166] width 774 height 333
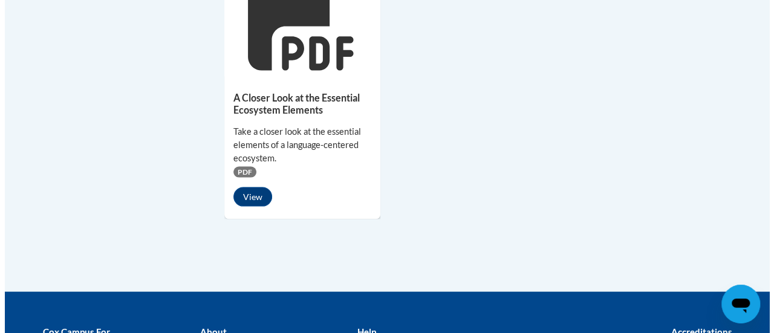
scroll to position [1168, 0]
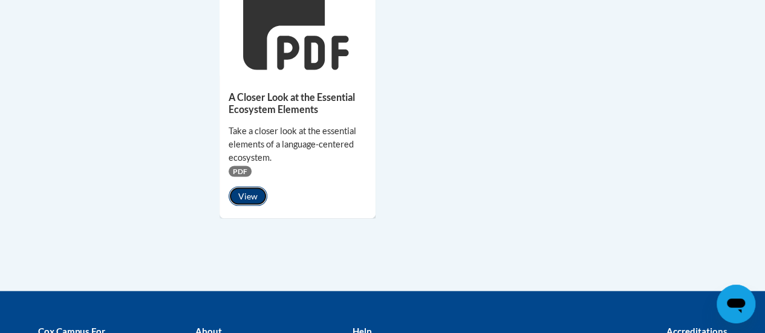
click at [239, 195] on button "View" at bounding box center [248, 196] width 39 height 19
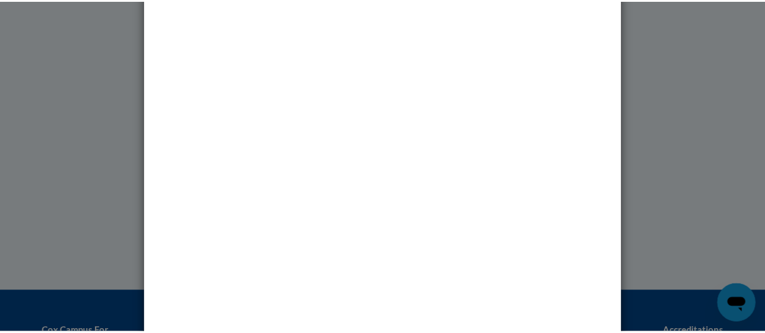
scroll to position [97, 0]
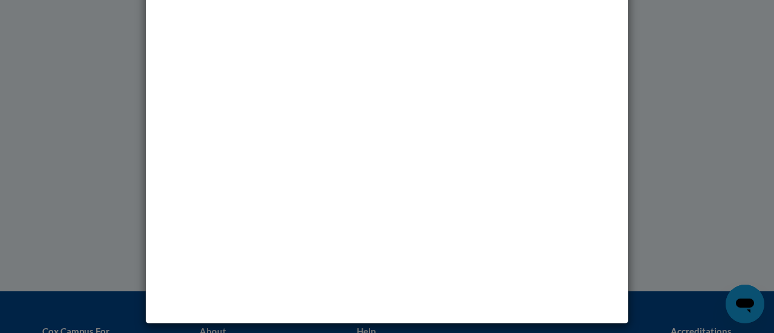
click at [694, 119] on div "Media - A Closer Look at the Essential Ecosystem Elements" at bounding box center [387, 166] width 774 height 333
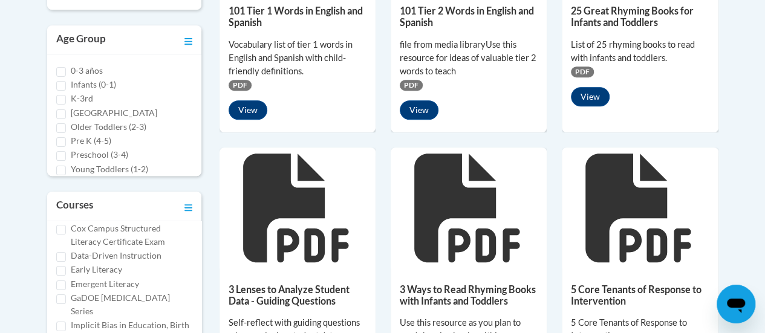
scroll to position [119, 0]
click at [157, 246] on label "Cox Campus Structured Literacy Certificate Exam" at bounding box center [132, 234] width 122 height 27
click at [66, 234] on input "Cox Campus Structured Literacy Certificate Exam" at bounding box center [61, 229] width 10 height 10
checkbox input "true"
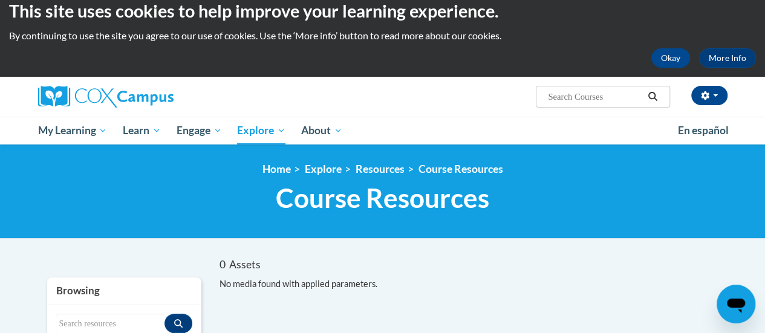
scroll to position [0, 0]
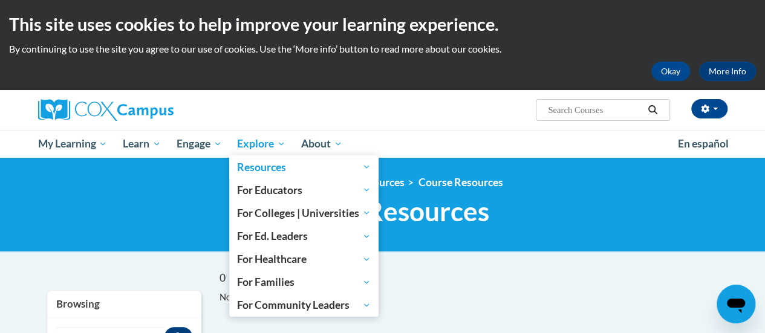
click at [285, 144] on span "Explore" at bounding box center [261, 144] width 48 height 15
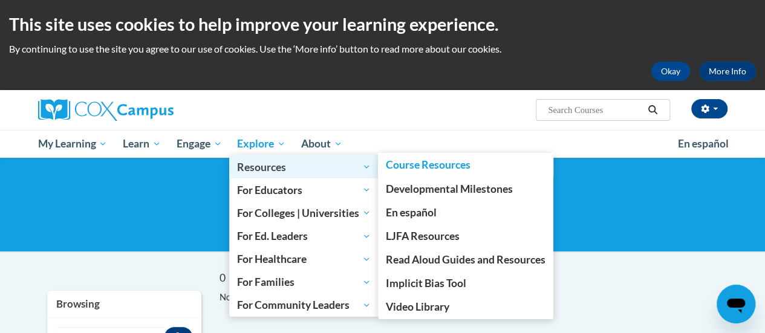
click at [351, 166] on span "Resources" at bounding box center [304, 167] width 134 height 15
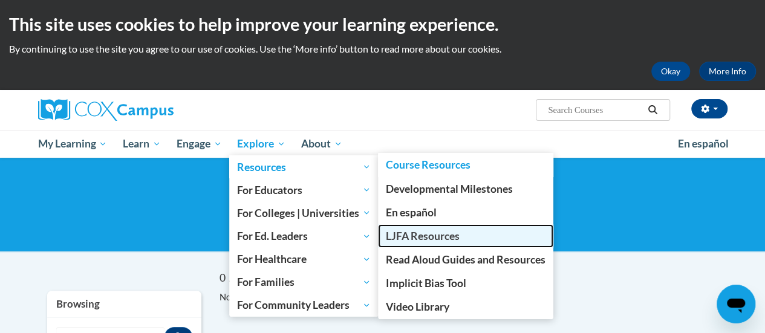
click at [400, 231] on span "LJFA Resources" at bounding box center [423, 236] width 74 height 13
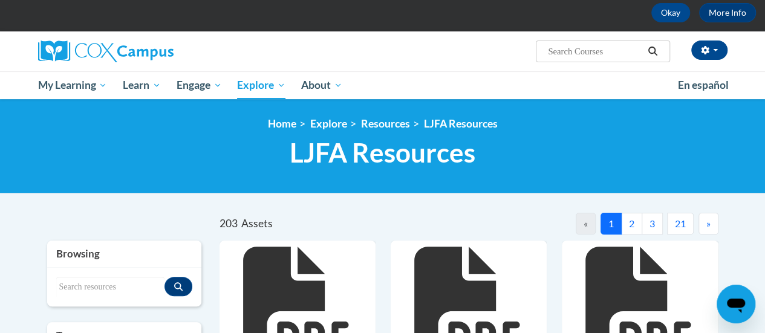
scroll to position [53, 0]
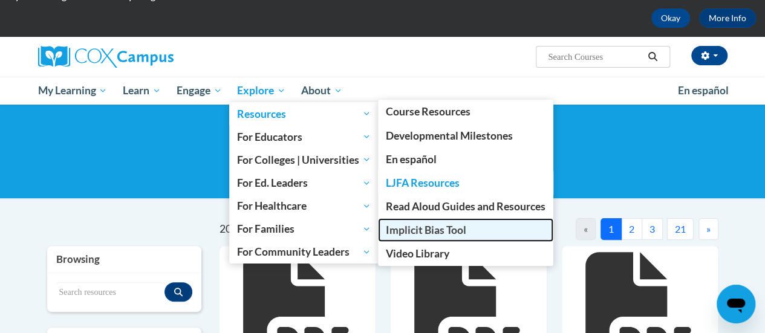
click at [402, 233] on span "Implicit Bias Tool" at bounding box center [426, 230] width 80 height 13
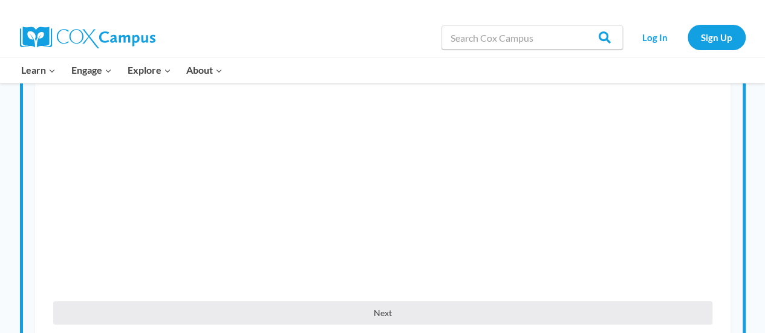
scroll to position [290, 0]
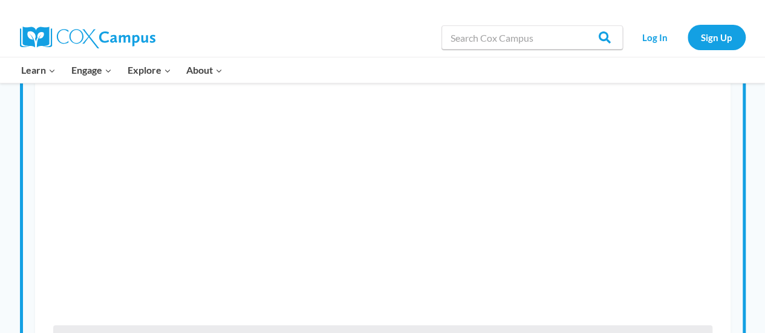
click at [23, 295] on div "What Is Implicit Bias? Pre Survey How This Tool Works The Implicit Bias Tool Im…" at bounding box center [383, 146] width 720 height 478
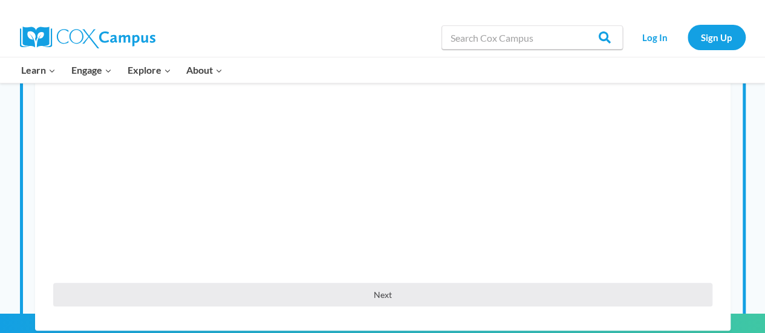
scroll to position [331, 0]
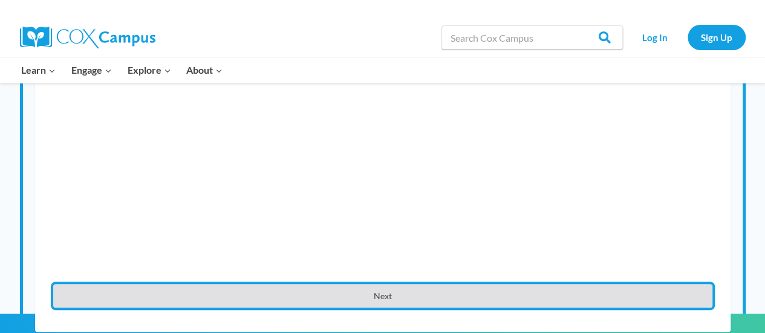
click at [532, 298] on button "Next" at bounding box center [382, 296] width 659 height 24
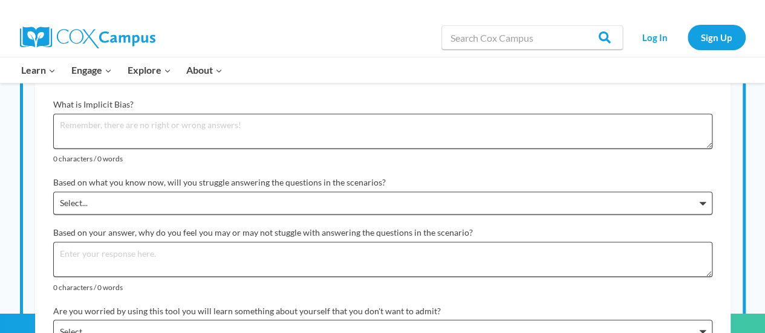
scroll to position [549, 0]
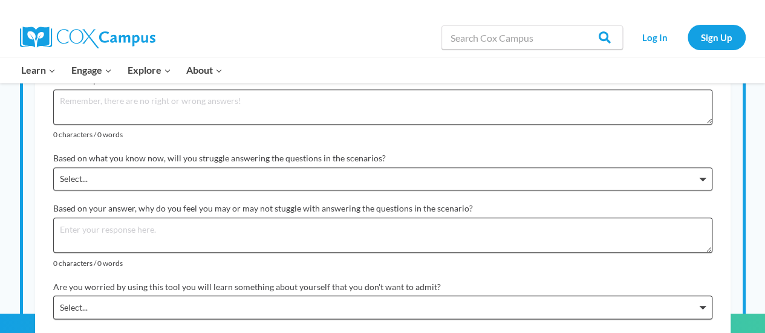
click at [372, 130] on small "0 characters / 0 words" at bounding box center [382, 135] width 659 height 10
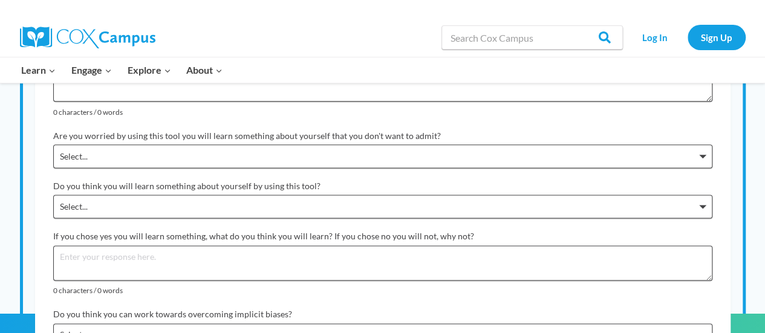
scroll to position [718, 0]
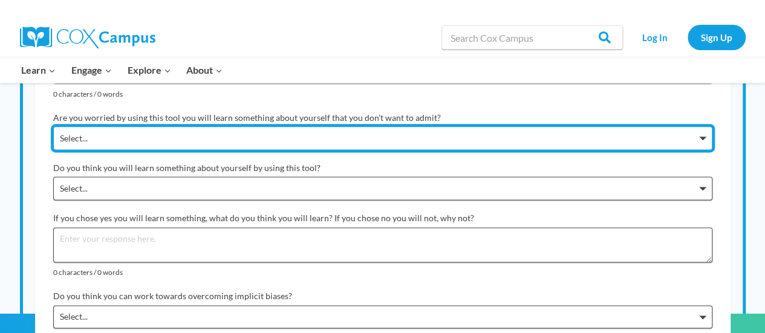
click at [372, 130] on select "Select... I am not worried I am a little worried I am worried but I know myself…" at bounding box center [382, 138] width 659 height 24
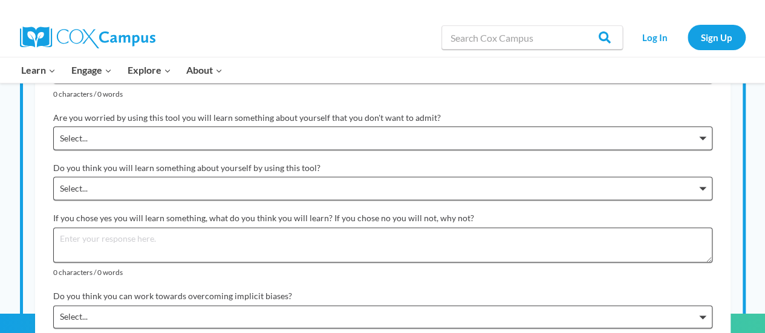
click at [478, 89] on small "0 characters / 0 words" at bounding box center [382, 94] width 659 height 10
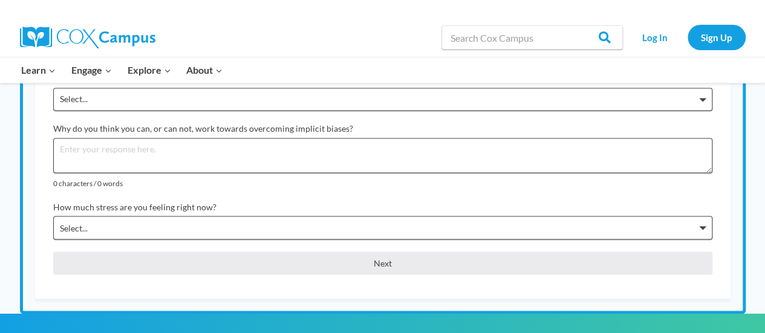
scroll to position [912, 0]
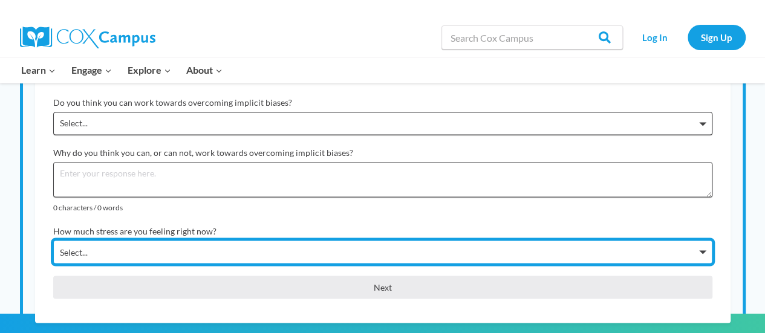
click at [388, 244] on select "Select... No stress A little stress More stress than usual A lot more stress th…" at bounding box center [382, 252] width 659 height 24
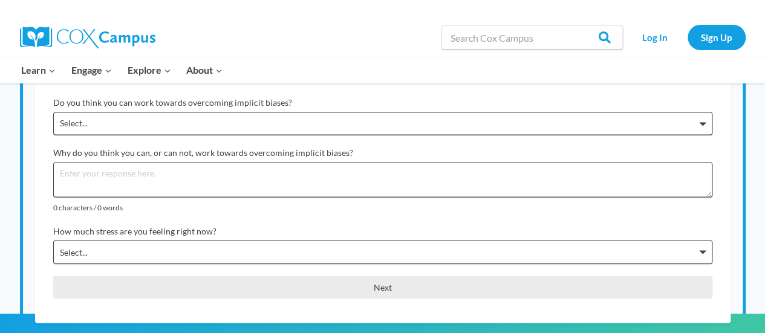
click at [391, 226] on label "How much stress are you feeling right now?" at bounding box center [382, 232] width 659 height 12
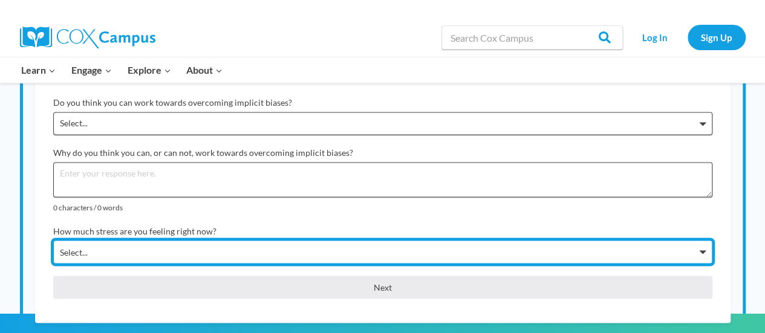
click at [391, 240] on select "Select... No stress A little stress More stress than usual A lot more stress th…" at bounding box center [382, 252] width 659 height 24
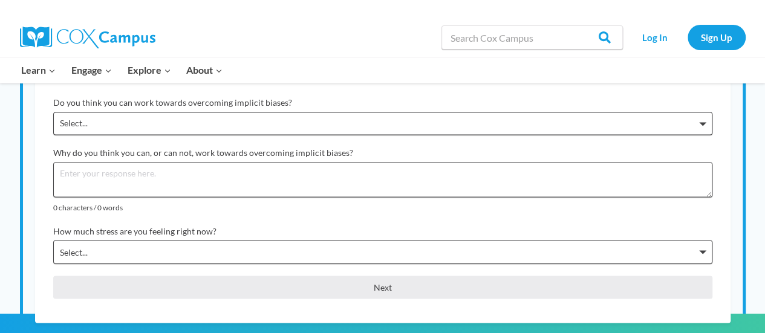
click at [383, 226] on label "How much stress are you feeling right now?" at bounding box center [382, 232] width 659 height 12
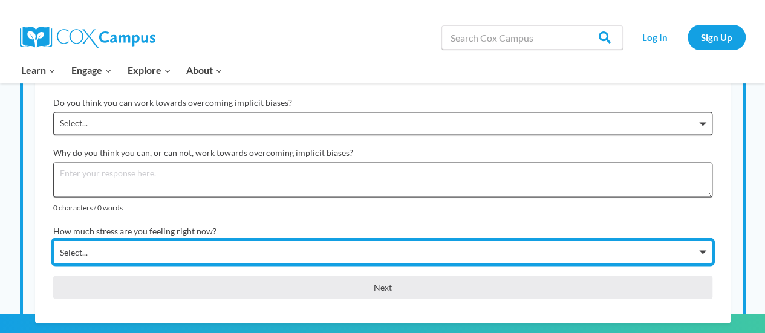
click at [383, 240] on select "Select... No stress A little stress More stress than usual A lot more stress th…" at bounding box center [382, 252] width 659 height 24
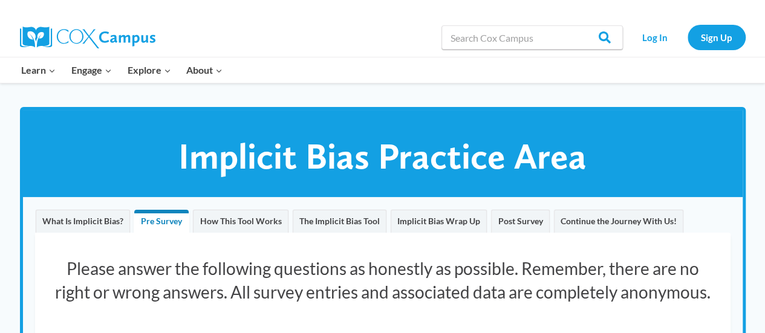
scroll to position [0, 0]
click at [314, 221] on span "The Implicit Bias Tool" at bounding box center [339, 221] width 80 height 10
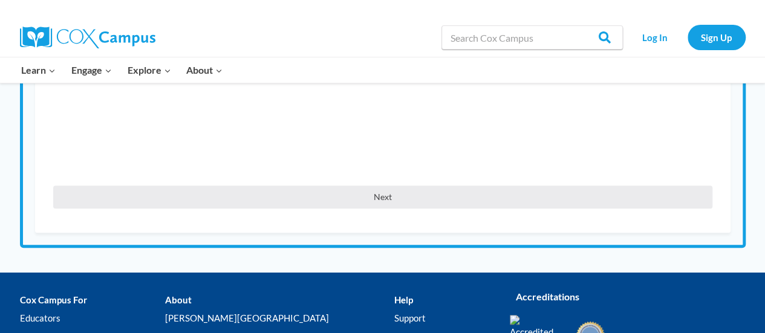
scroll to position [509, 0]
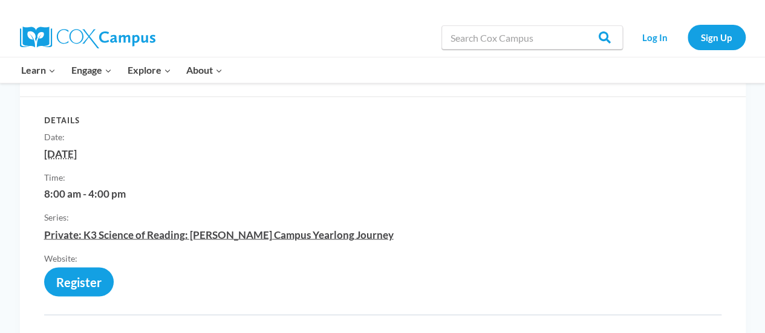
scroll to position [918, 0]
